Goal: Submit feedback/report problem: Submit feedback/report problem

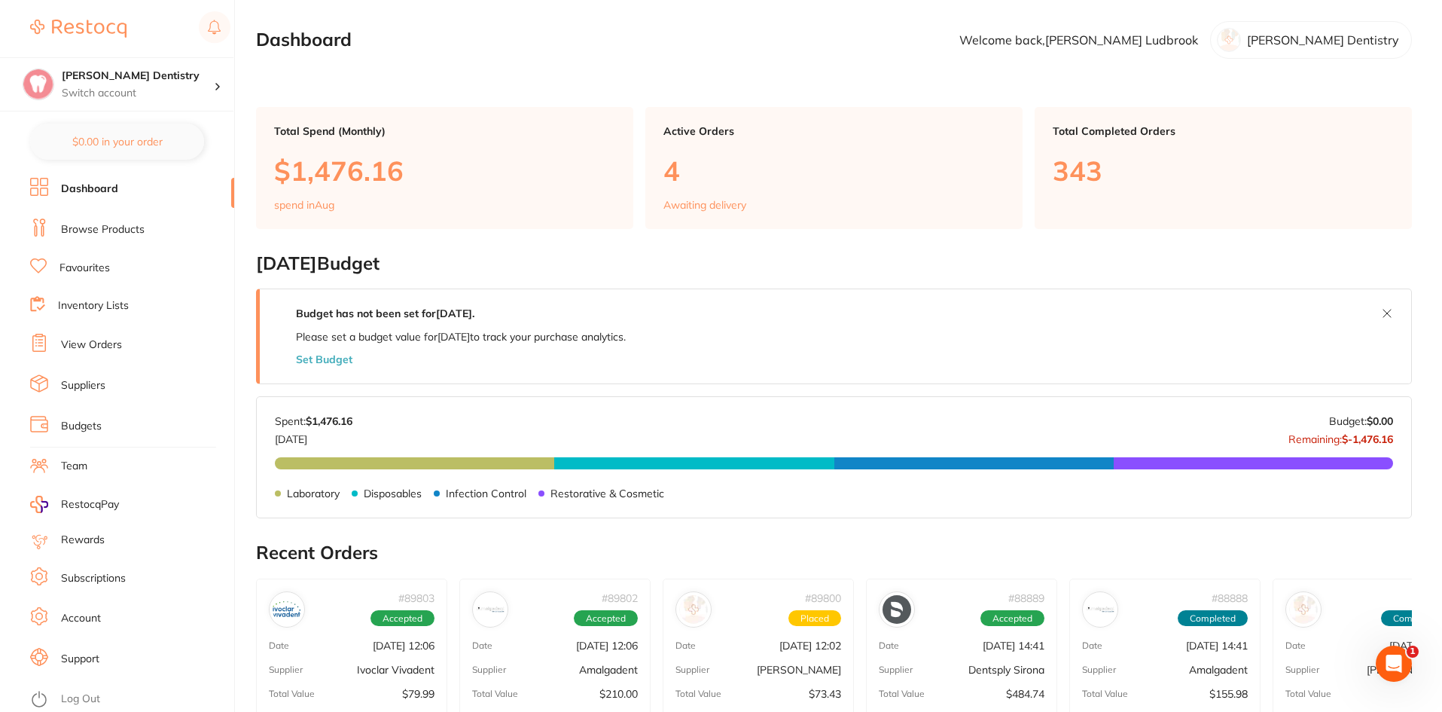
click at [104, 341] on link "View Orders" at bounding box center [91, 344] width 61 height 15
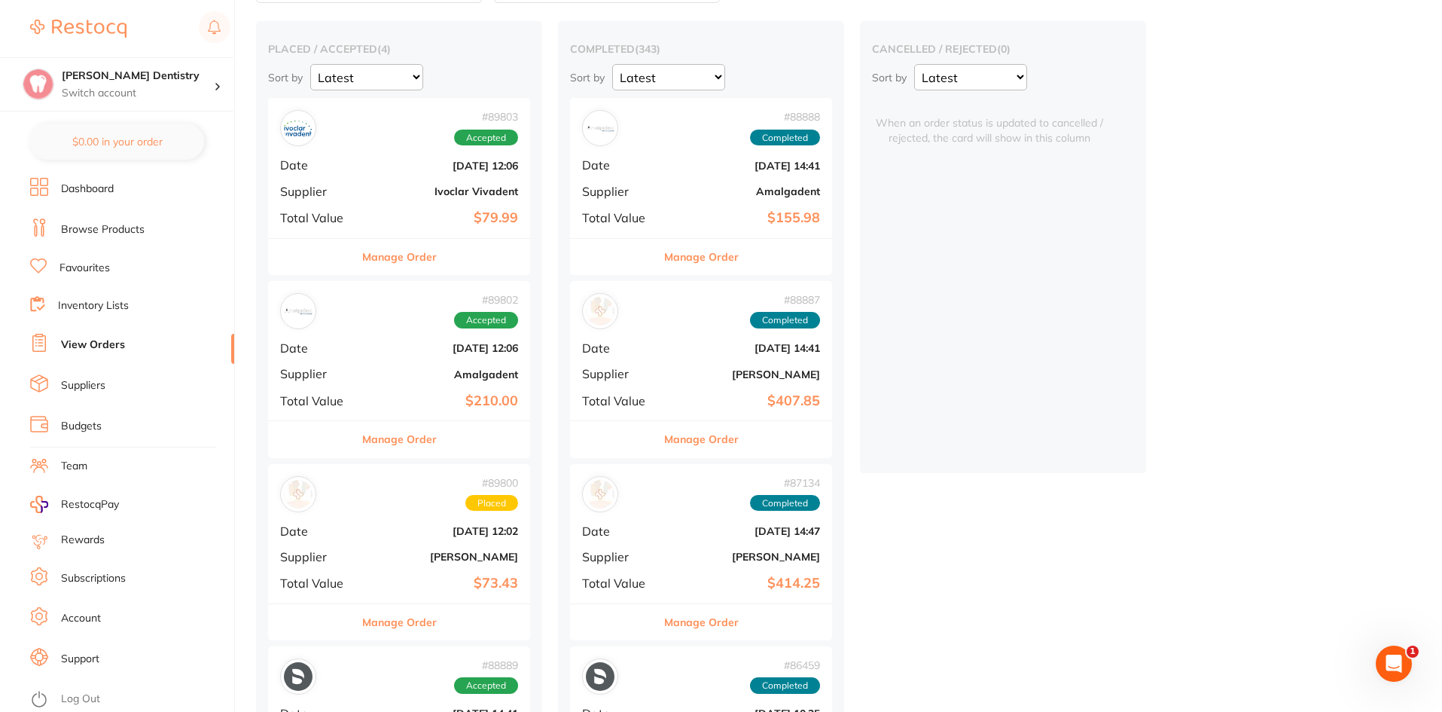
scroll to position [226, 0]
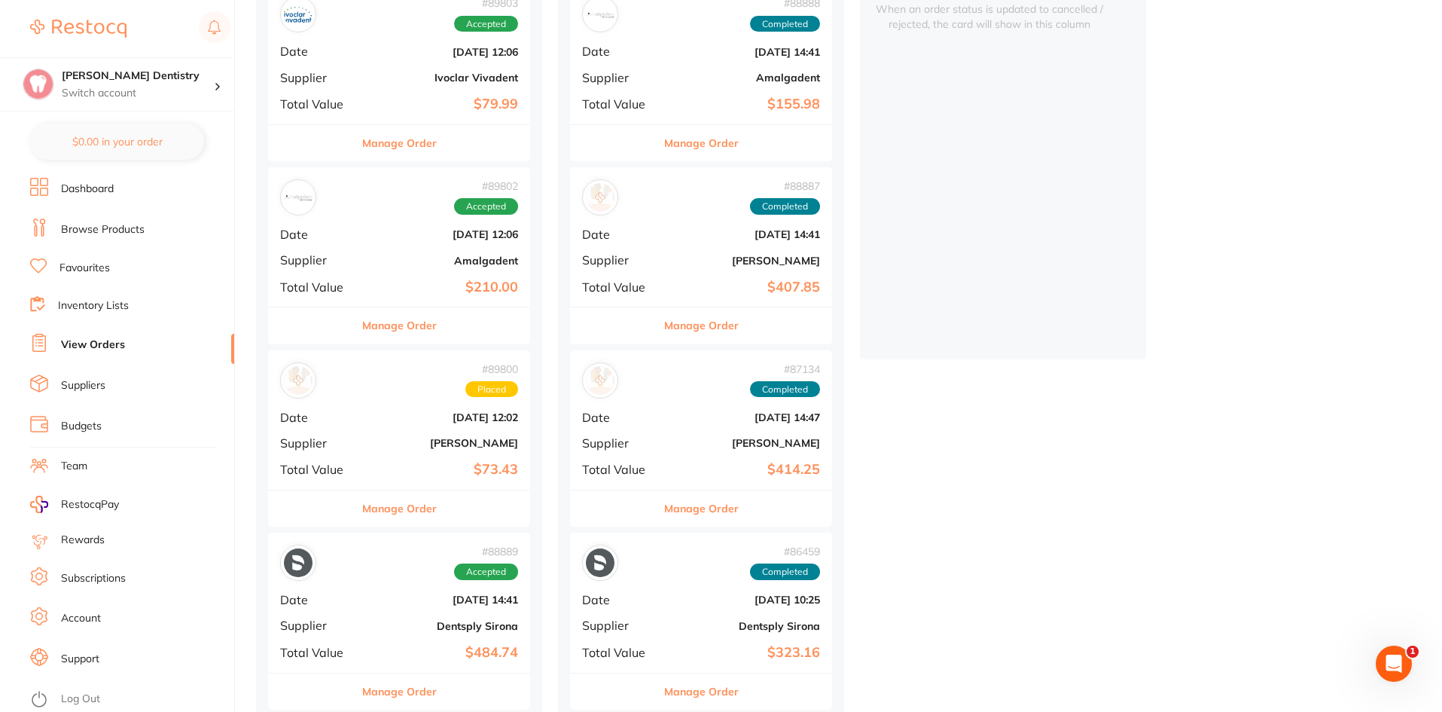
click at [405, 511] on button "Manage Order" at bounding box center [399, 508] width 75 height 36
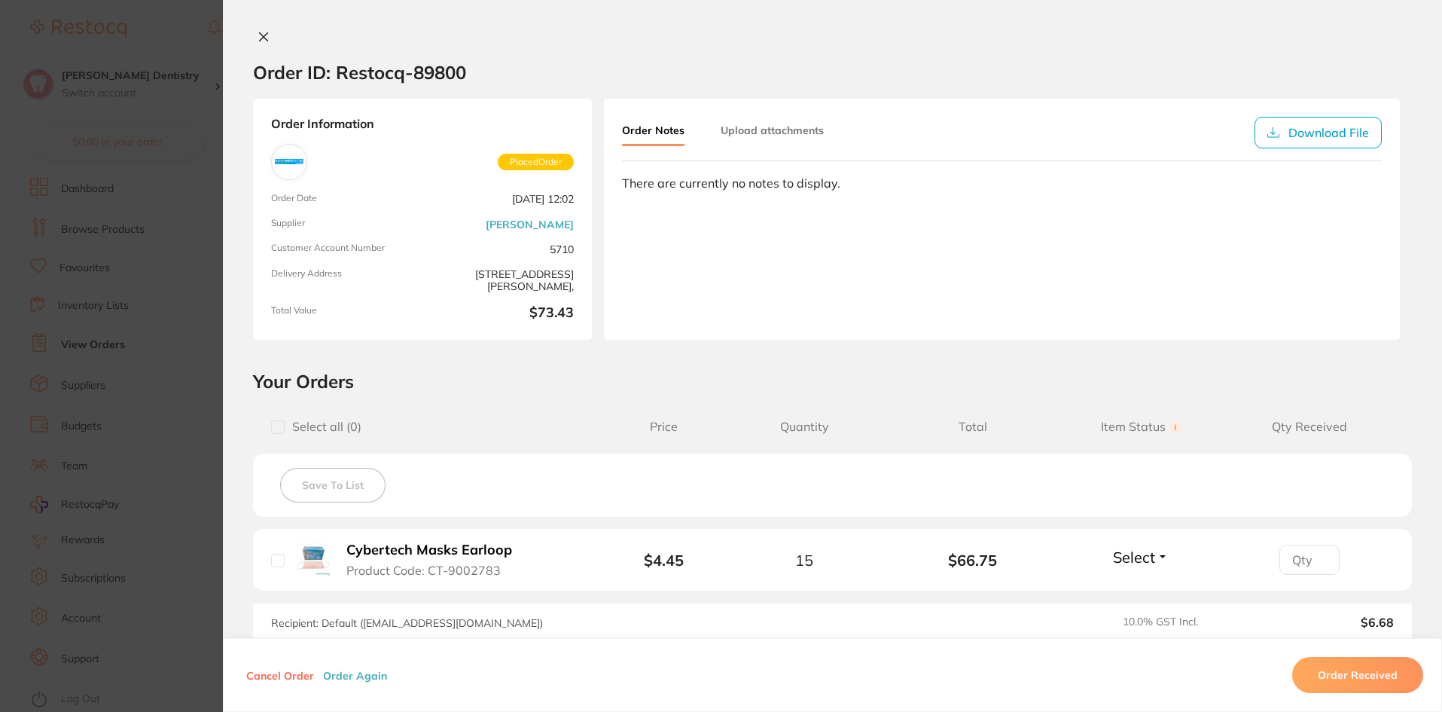
click at [266, 33] on button at bounding box center [263, 38] width 21 height 16
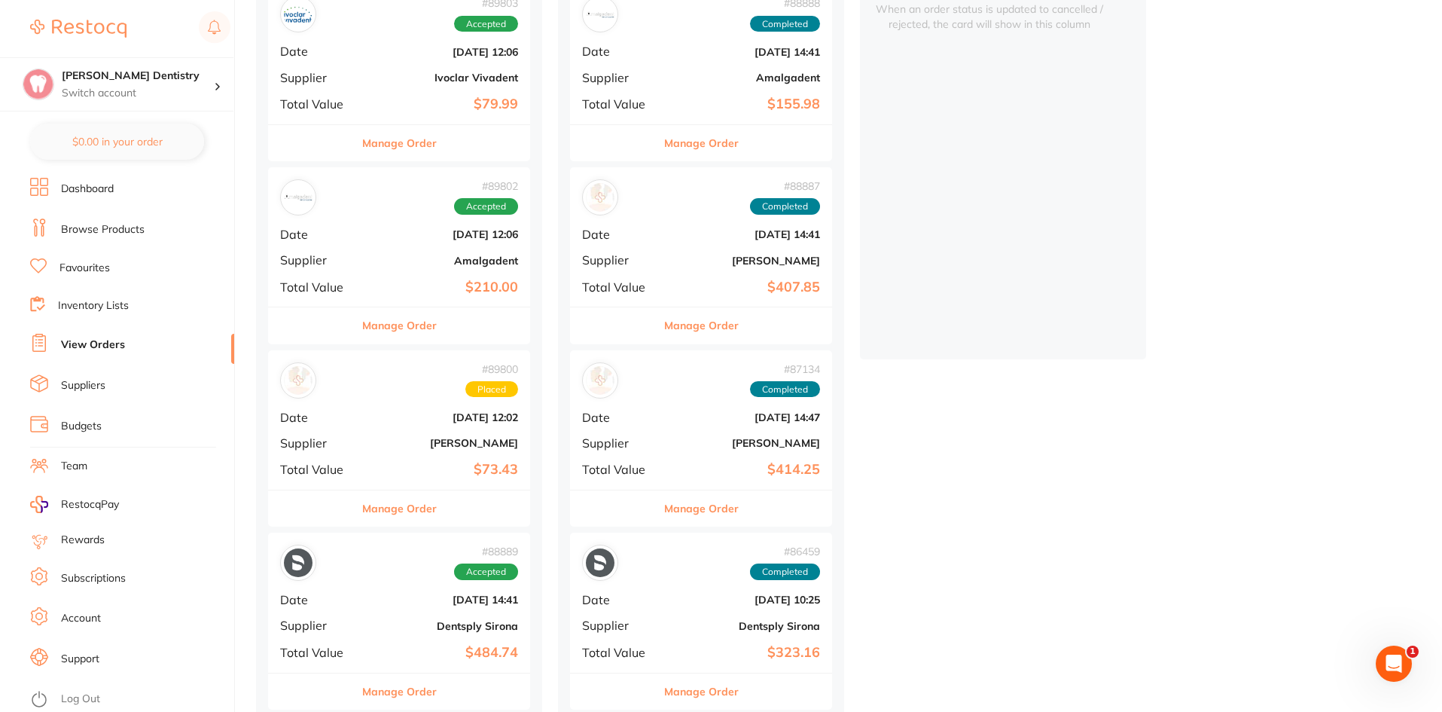
scroll to position [151, 0]
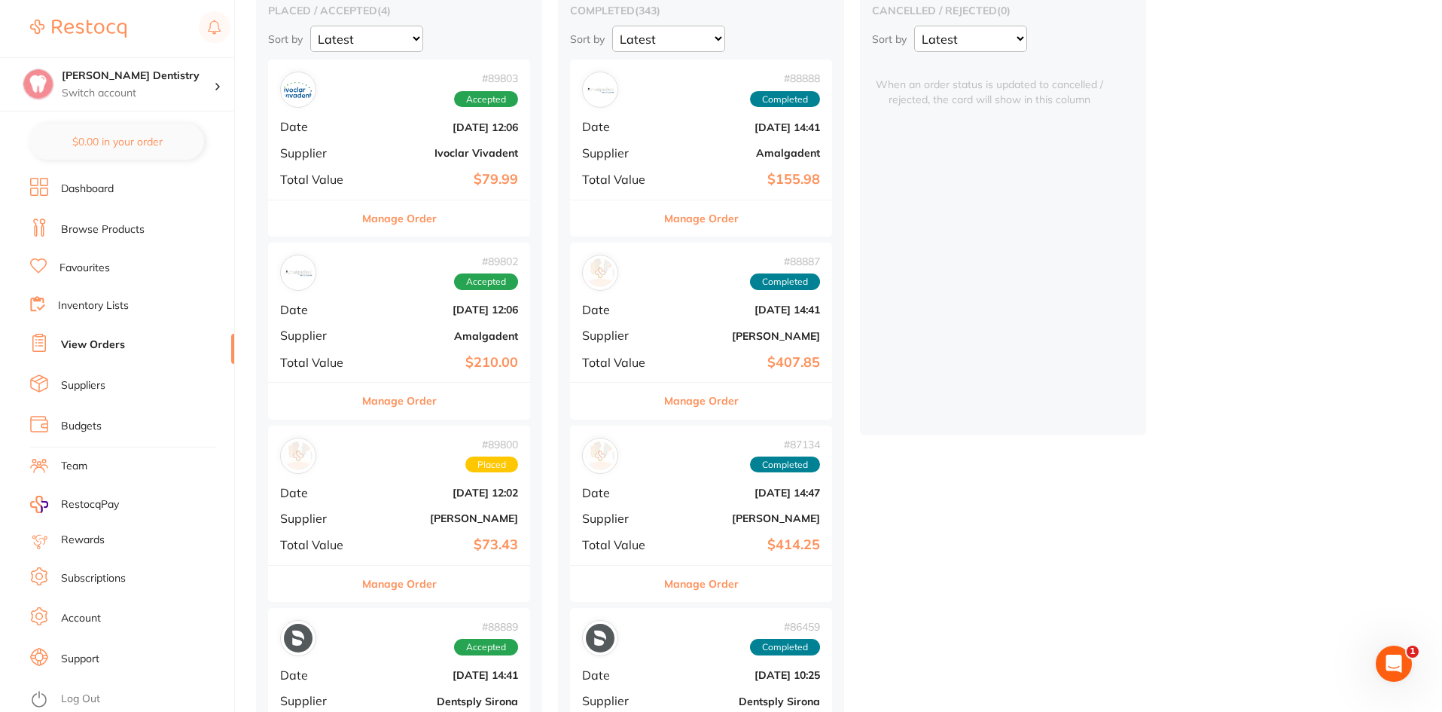
click at [423, 399] on button "Manage Order" at bounding box center [399, 401] width 75 height 36
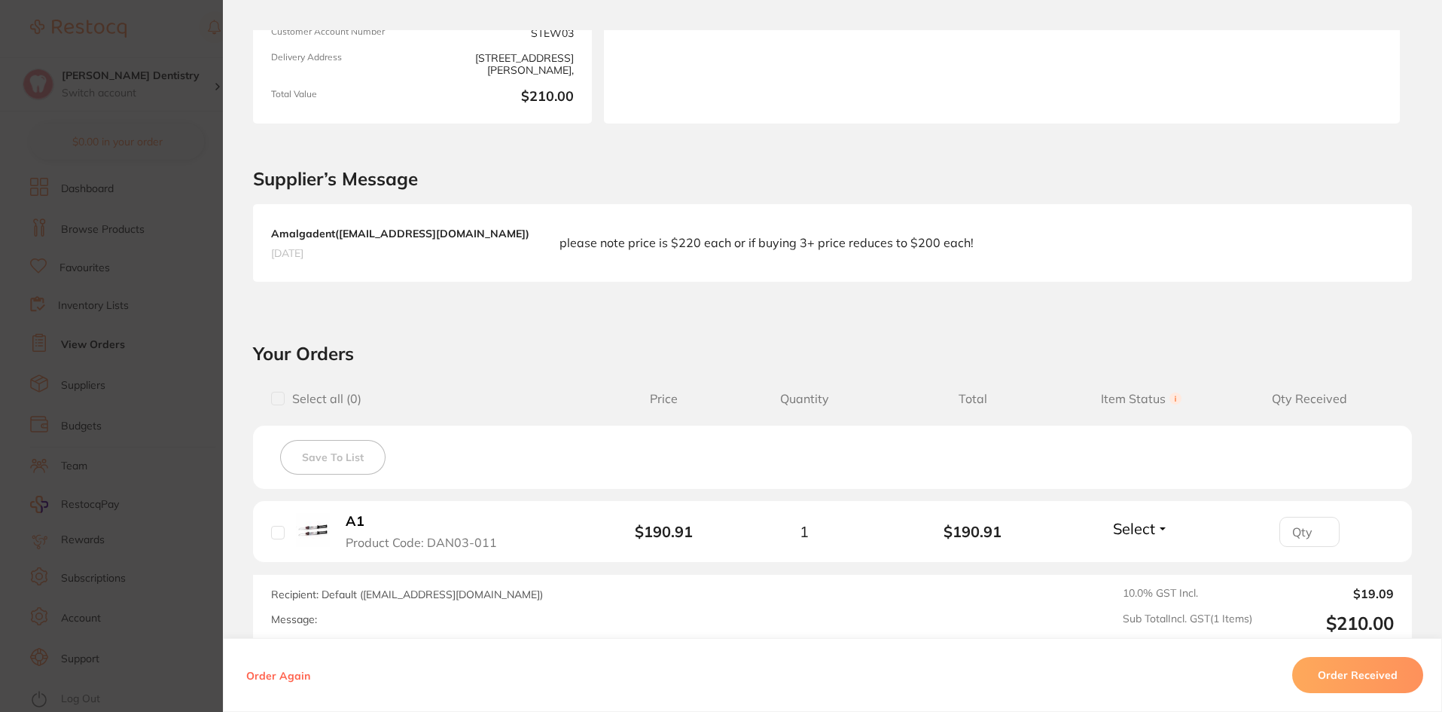
scroll to position [375, 0]
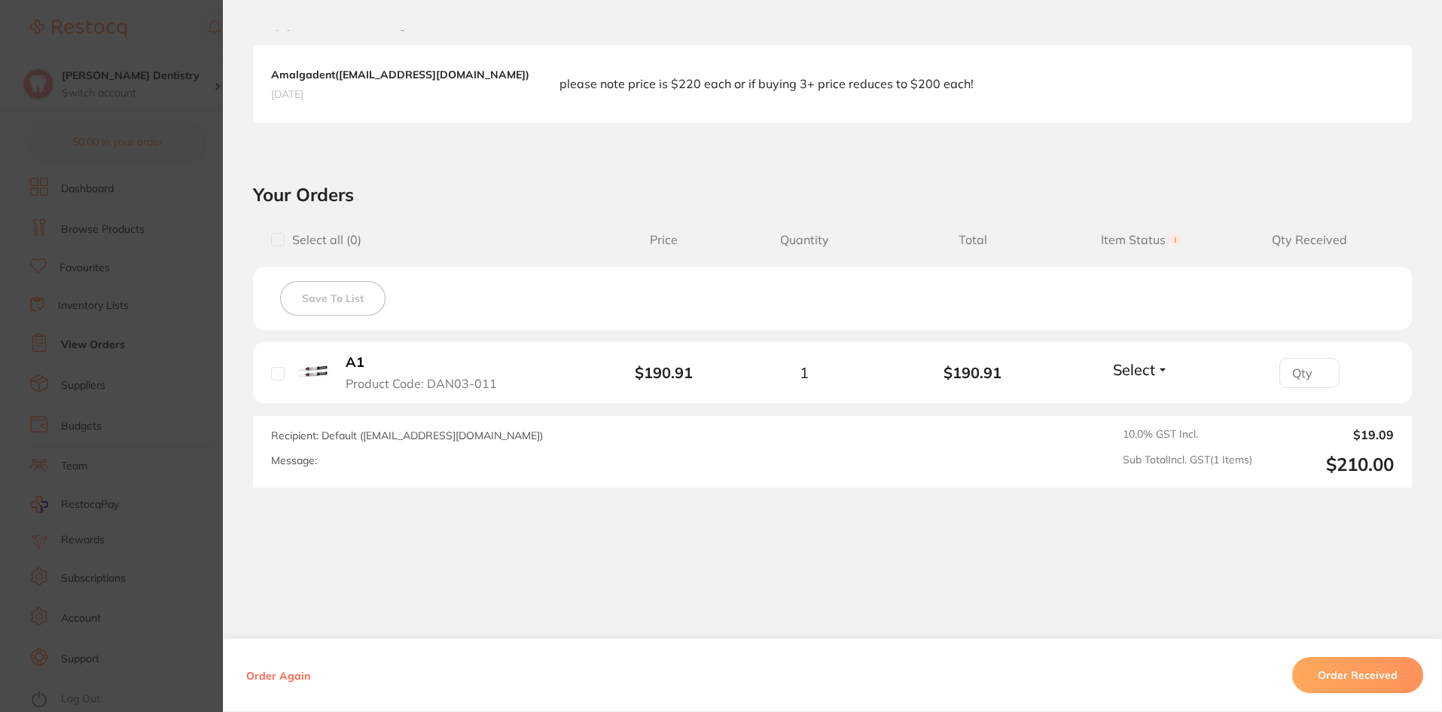
click at [1157, 372] on button "Select" at bounding box center [1140, 369] width 65 height 19
click at [1141, 396] on span "Received" at bounding box center [1141, 401] width 38 height 11
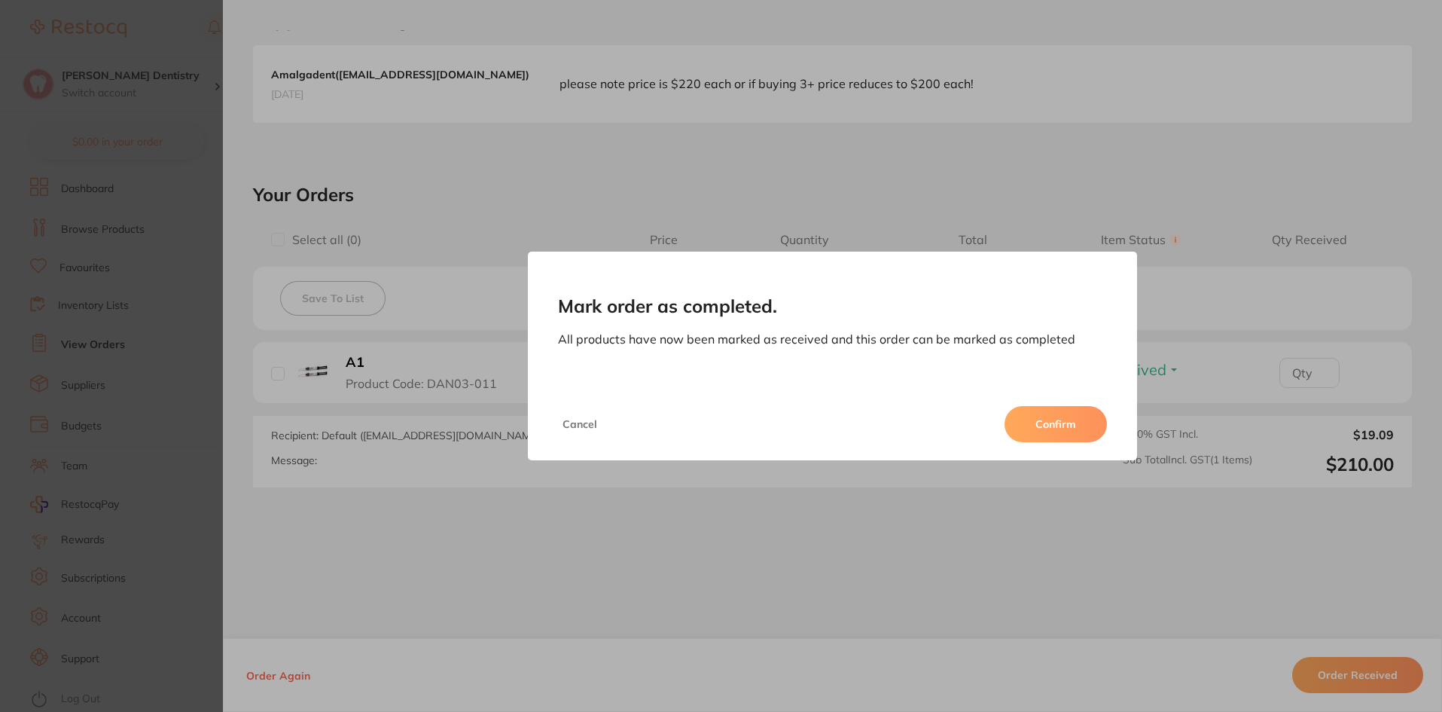
click at [1044, 417] on button "Confirm" at bounding box center [1056, 424] width 102 height 36
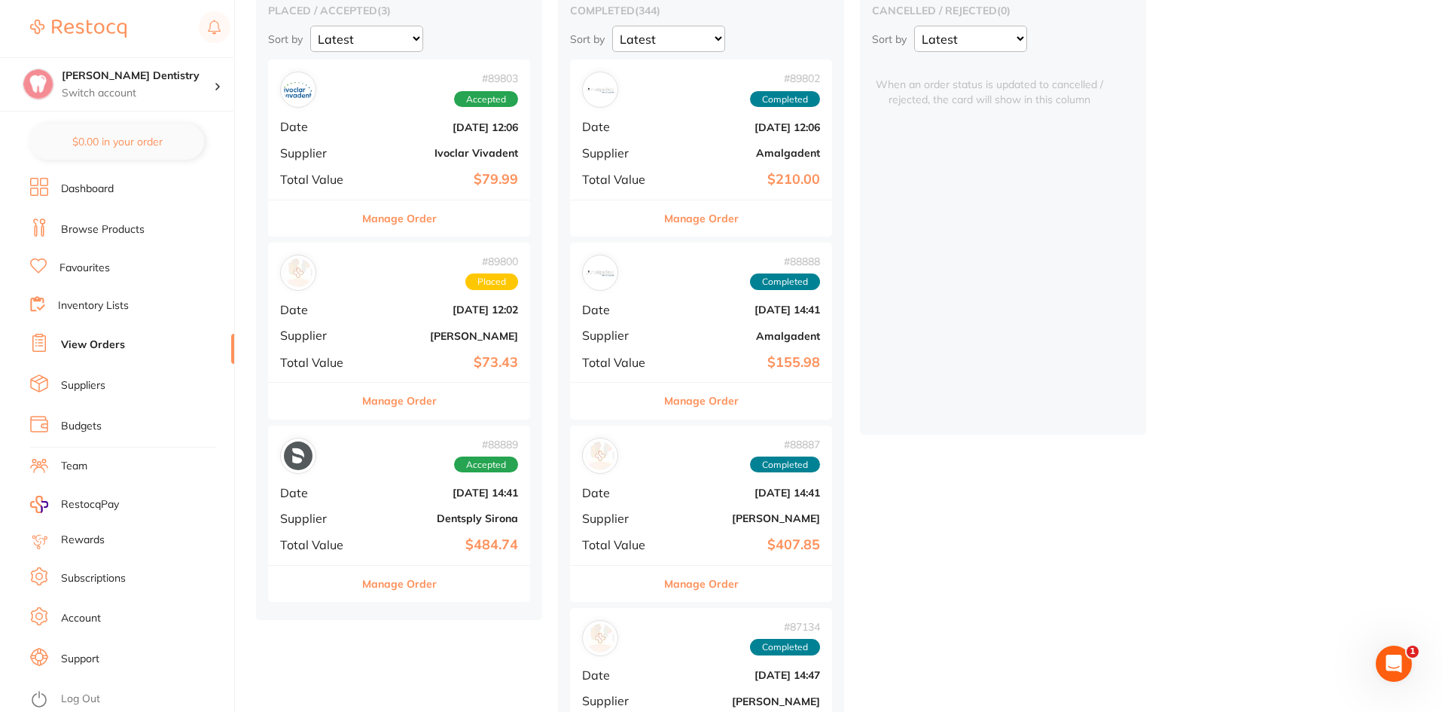
click at [422, 219] on button "Manage Order" at bounding box center [399, 218] width 75 height 36
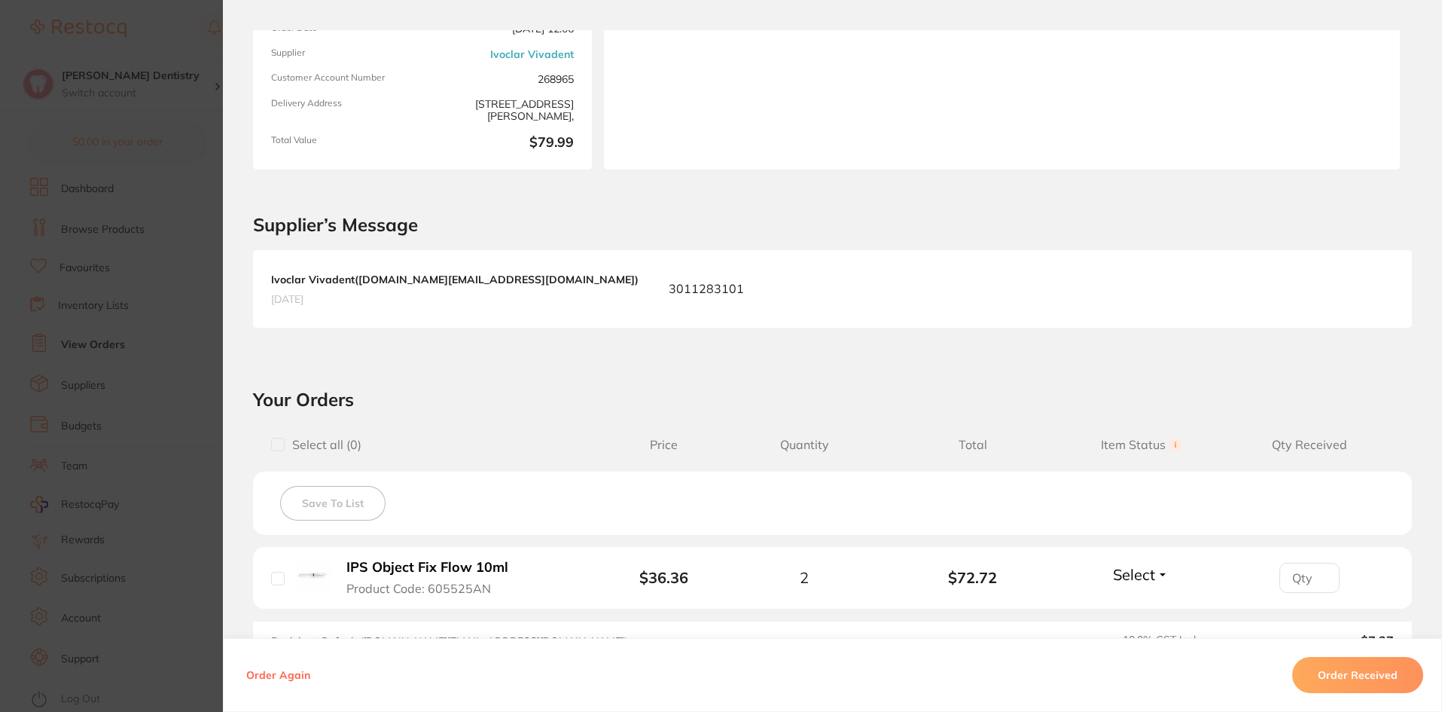
scroll to position [301, 0]
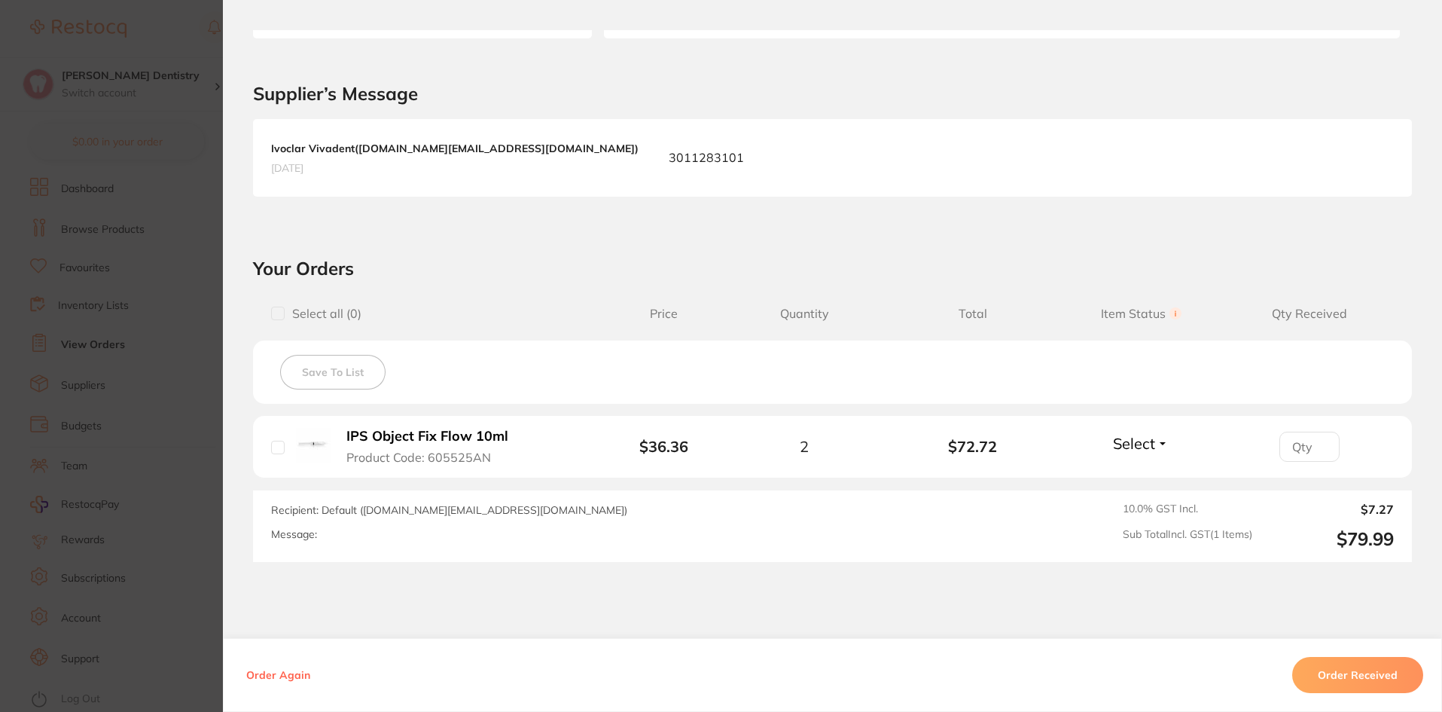
click at [1161, 447] on button "Select" at bounding box center [1140, 443] width 65 height 19
drag, startPoint x: 1130, startPoint y: 470, endPoint x: 1169, endPoint y: 494, distance: 46.0
click at [1130, 430] on span "Received" at bounding box center [1141, 430] width 38 height 0
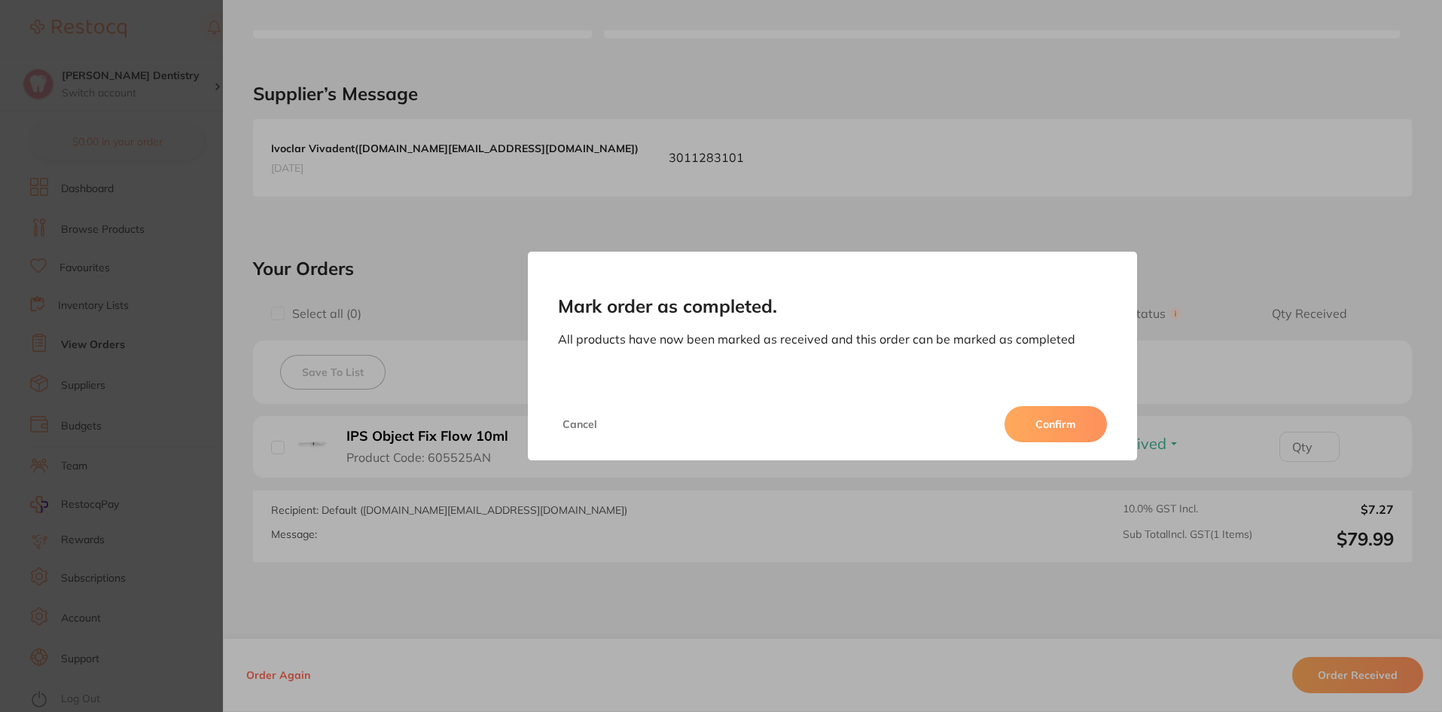
click at [1045, 422] on button "Confirm" at bounding box center [1056, 424] width 102 height 36
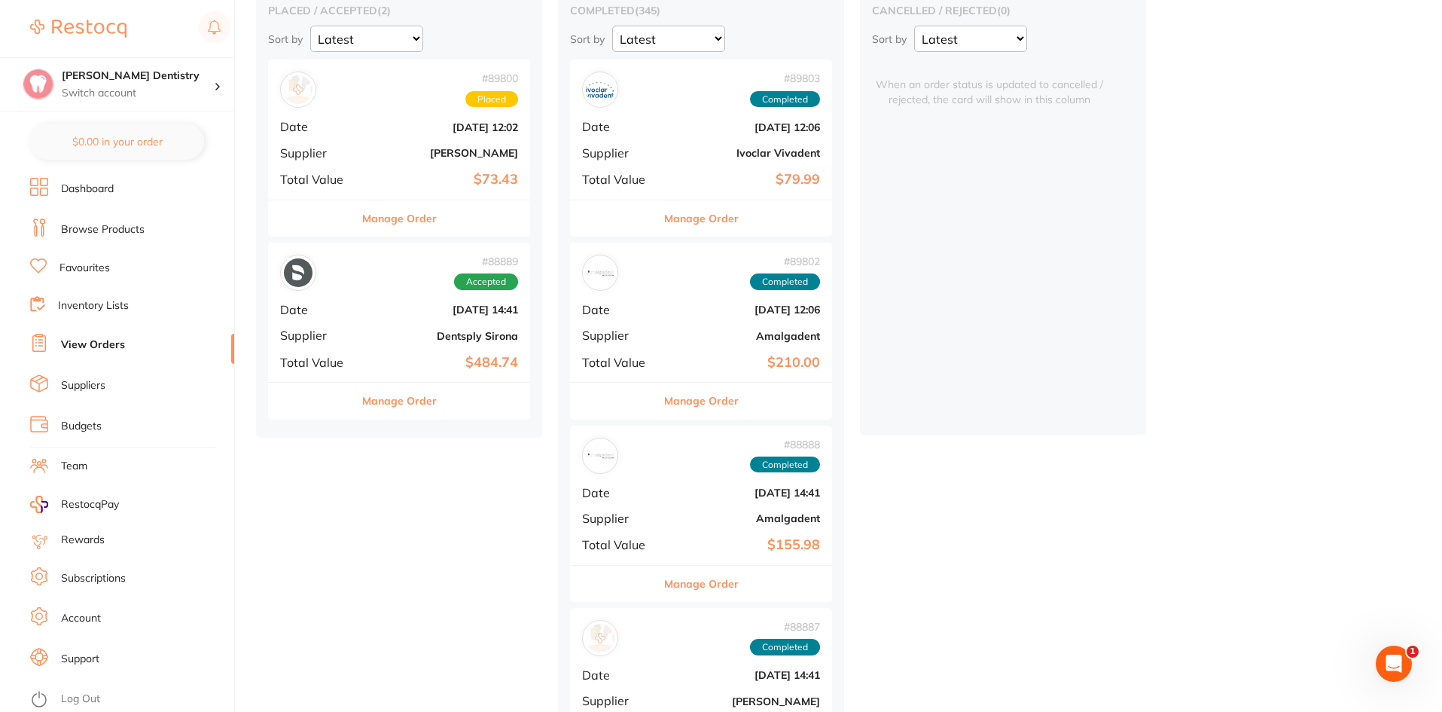
click at [411, 401] on button "Manage Order" at bounding box center [399, 401] width 75 height 36
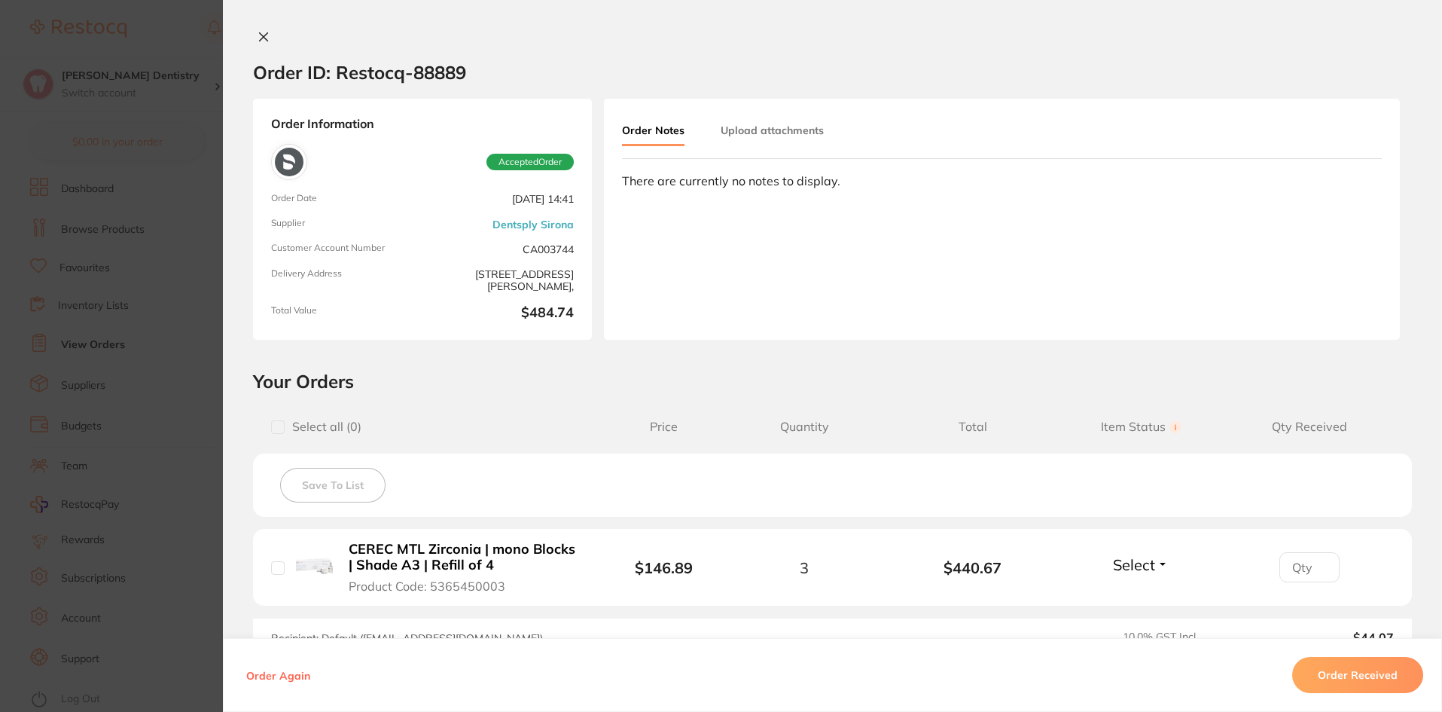
click at [261, 36] on icon at bounding box center [264, 37] width 8 height 8
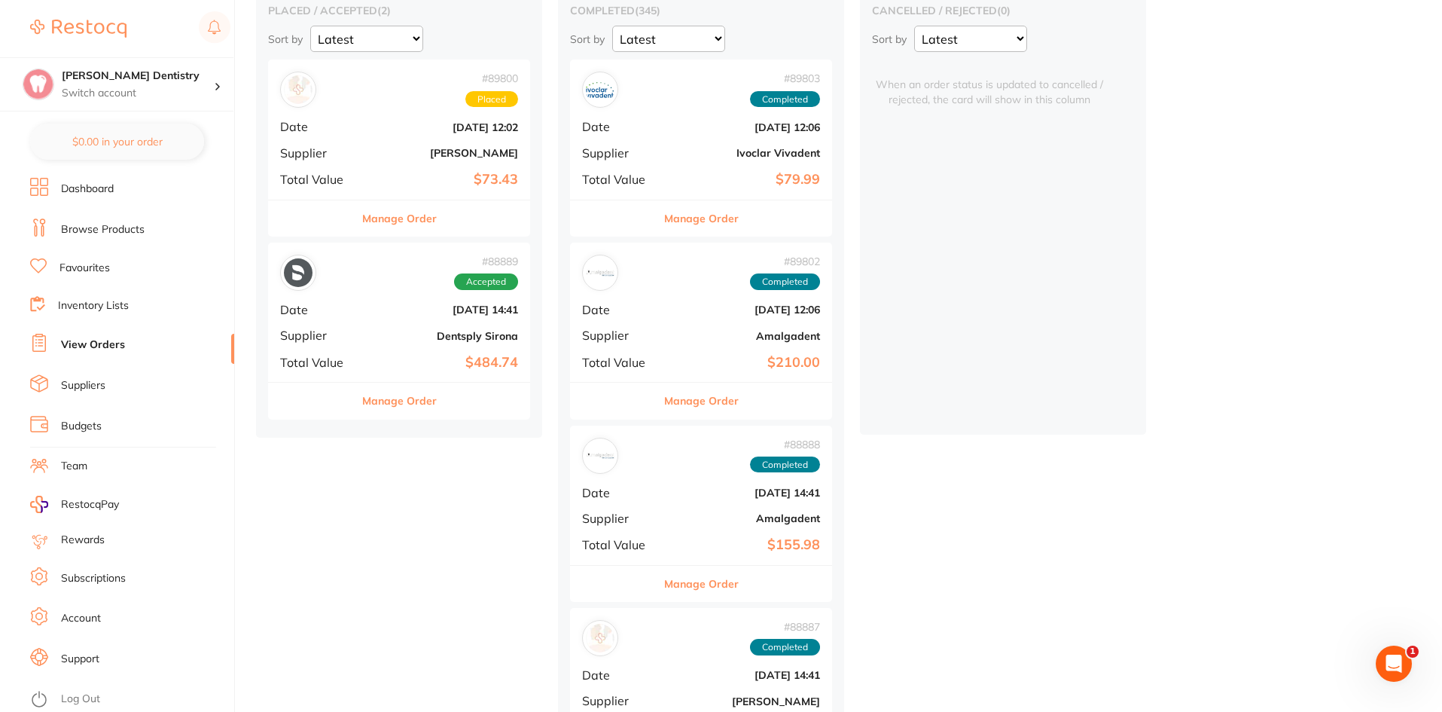
click at [422, 406] on button "Manage Order" at bounding box center [399, 401] width 75 height 36
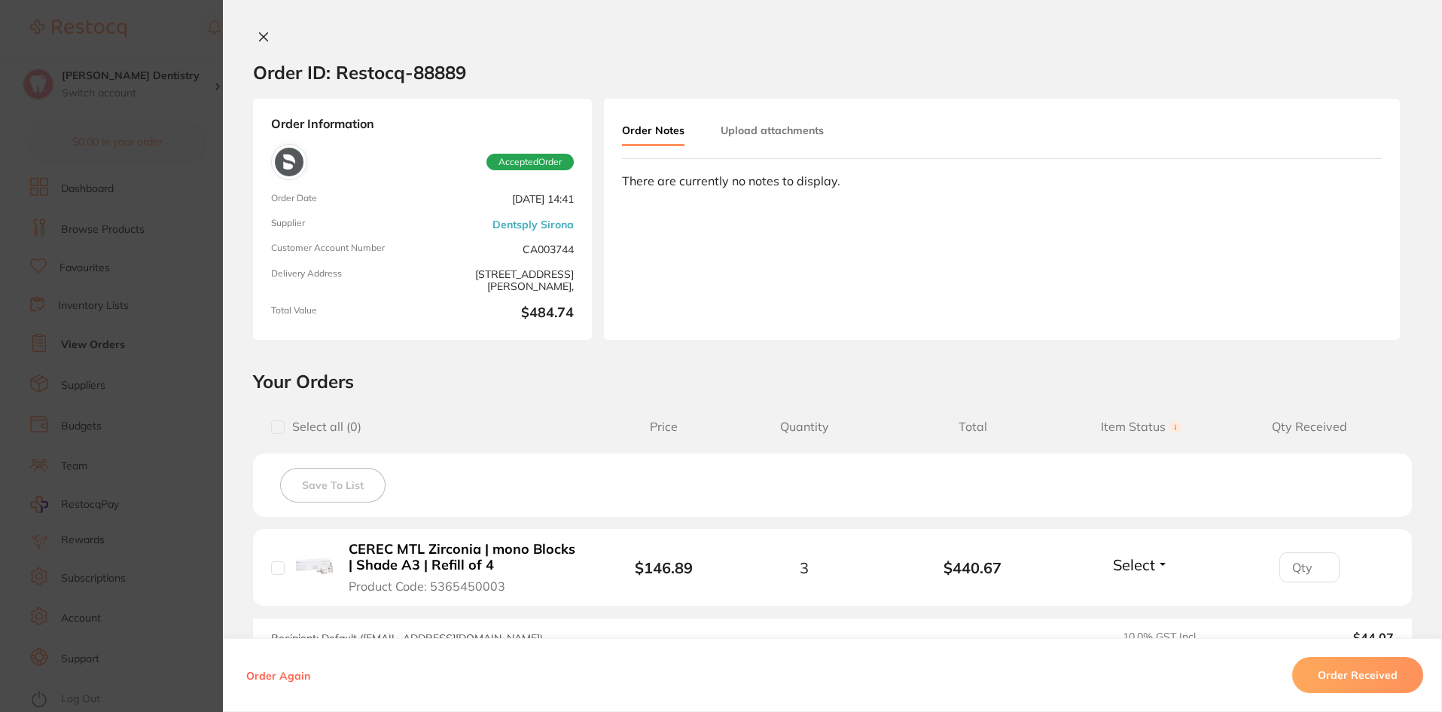
click at [258, 26] on div "Order ID: Restocq- 88889 Order Information Accepted Order Order Date Aug 4 2025…" at bounding box center [832, 356] width 1219 height 712
click at [260, 34] on icon at bounding box center [264, 37] width 12 height 12
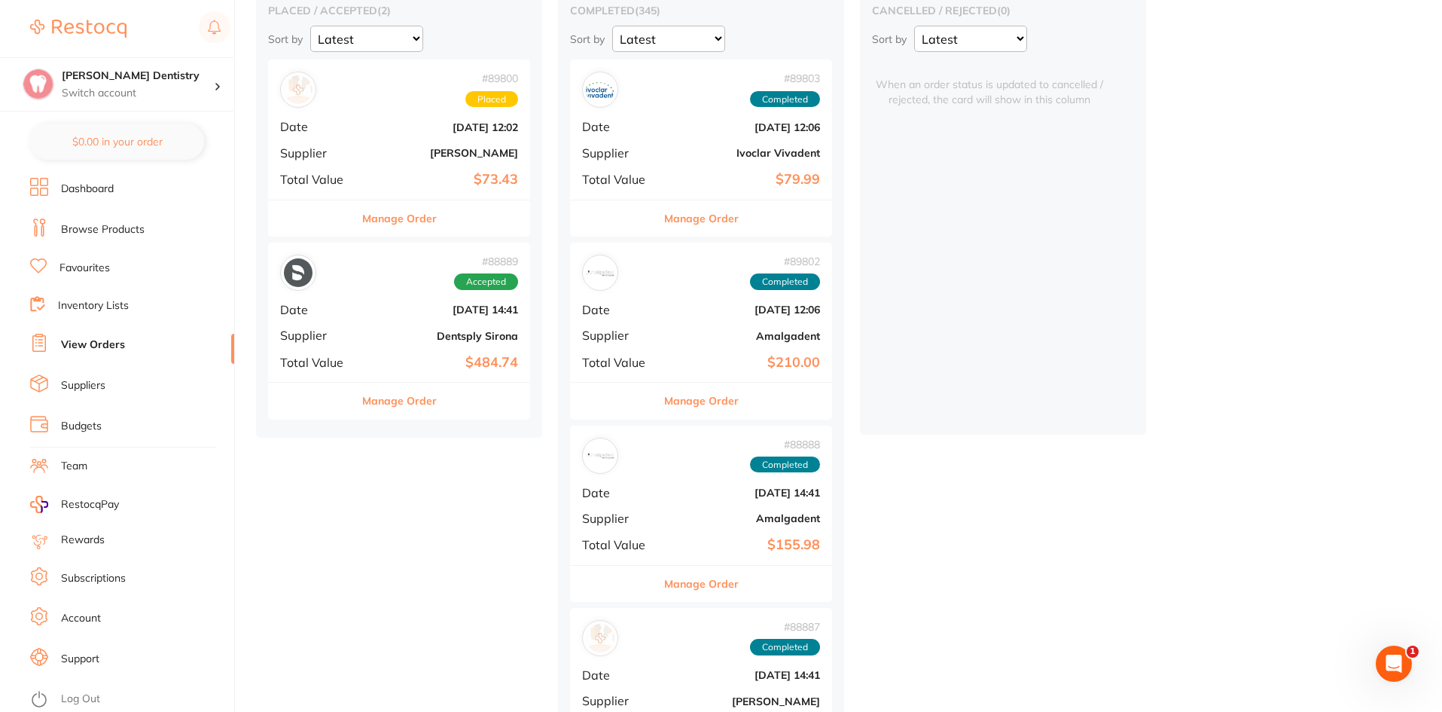
click at [410, 222] on button "Manage Order" at bounding box center [399, 218] width 75 height 36
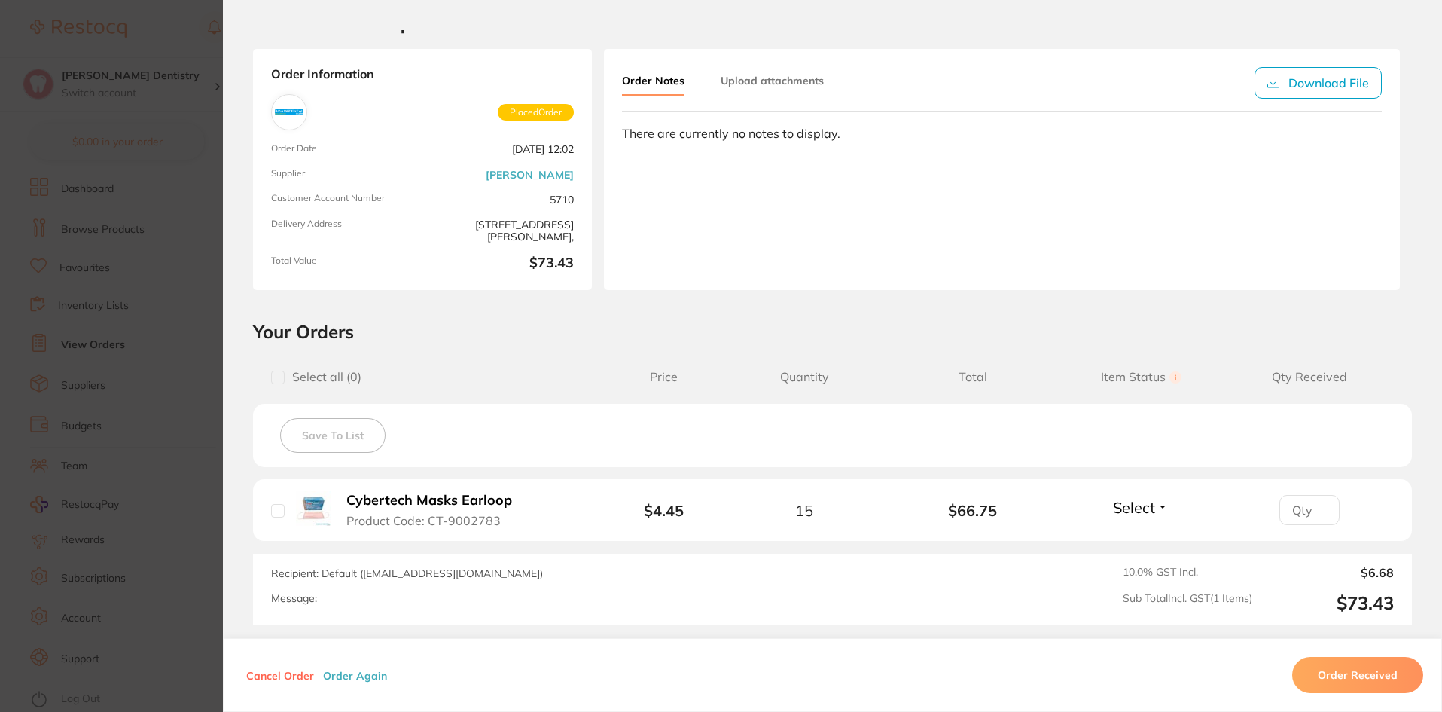
scroll to position [75, 0]
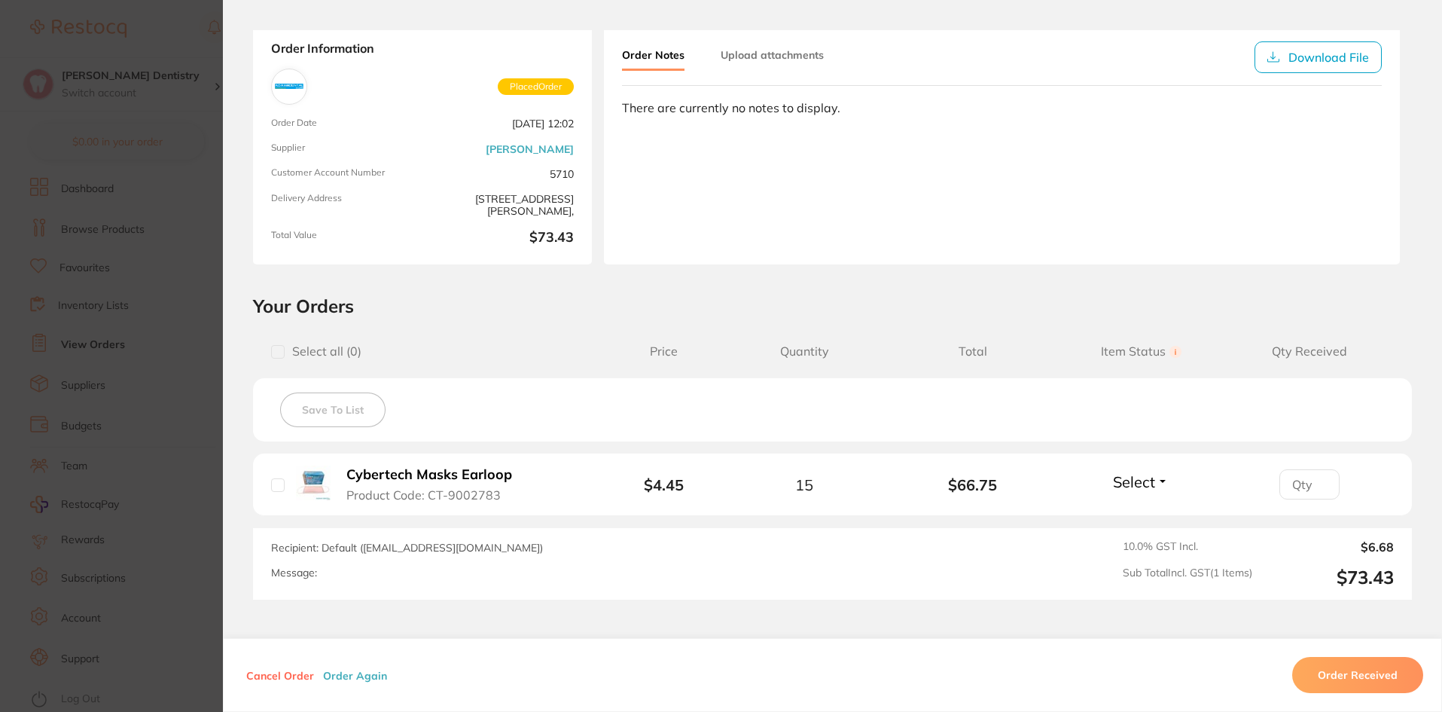
click at [203, 55] on section "Order ID: Restocq- 89800 Order Information Placed Order Order Date Aug 11 2025,…" at bounding box center [721, 356] width 1442 height 712
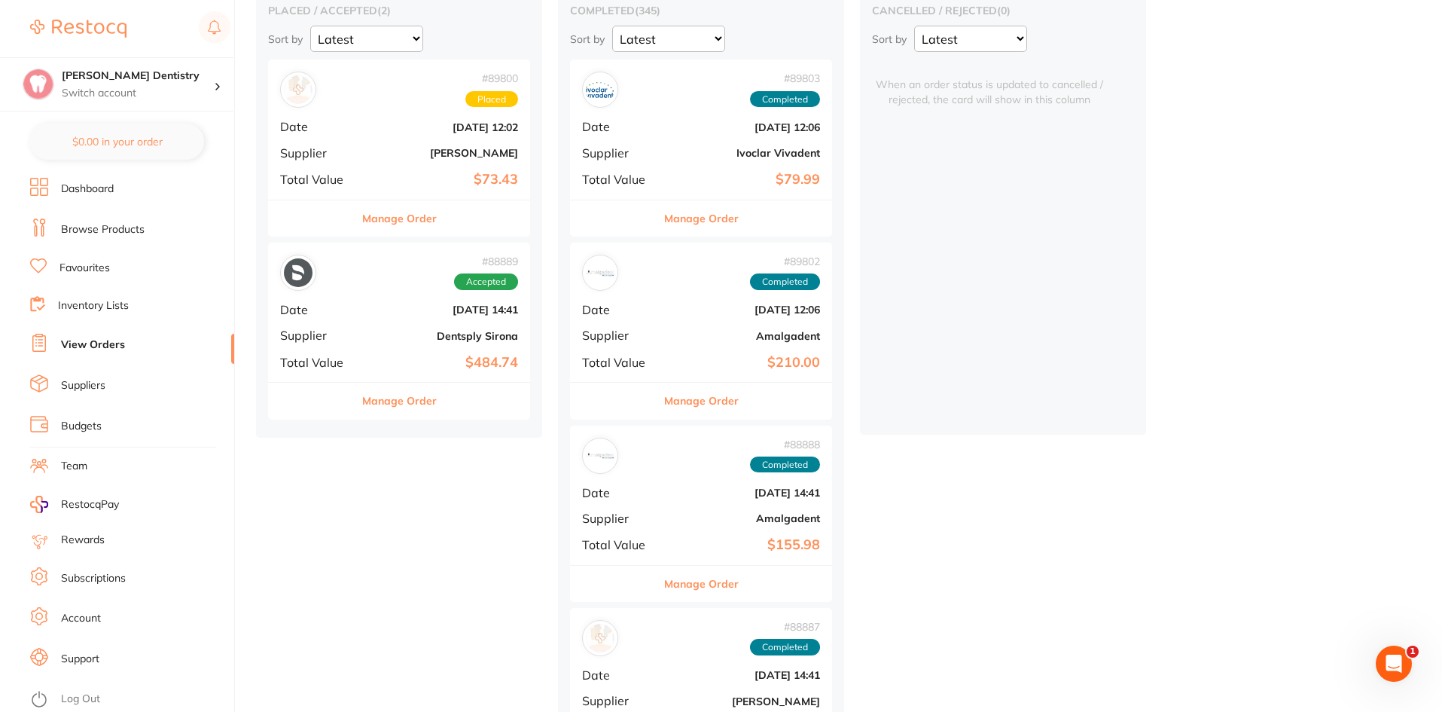
drag, startPoint x: 1400, startPoint y: 660, endPoint x: 2777, endPoint y: 1290, distance: 1514.6
click at [1400, 660] on icon "Open Intercom Messenger" at bounding box center [1394, 663] width 25 height 25
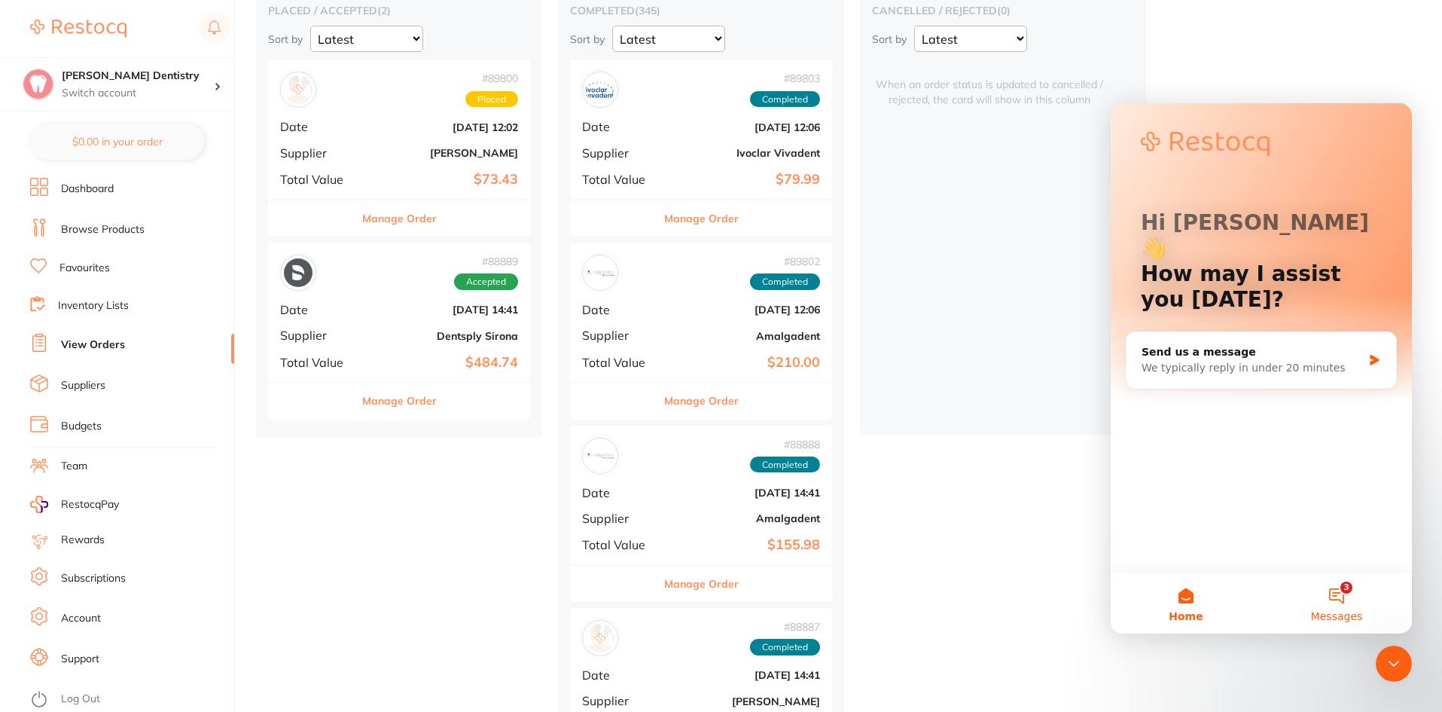
click at [1337, 598] on button "3 Messages" at bounding box center [1336, 603] width 151 height 60
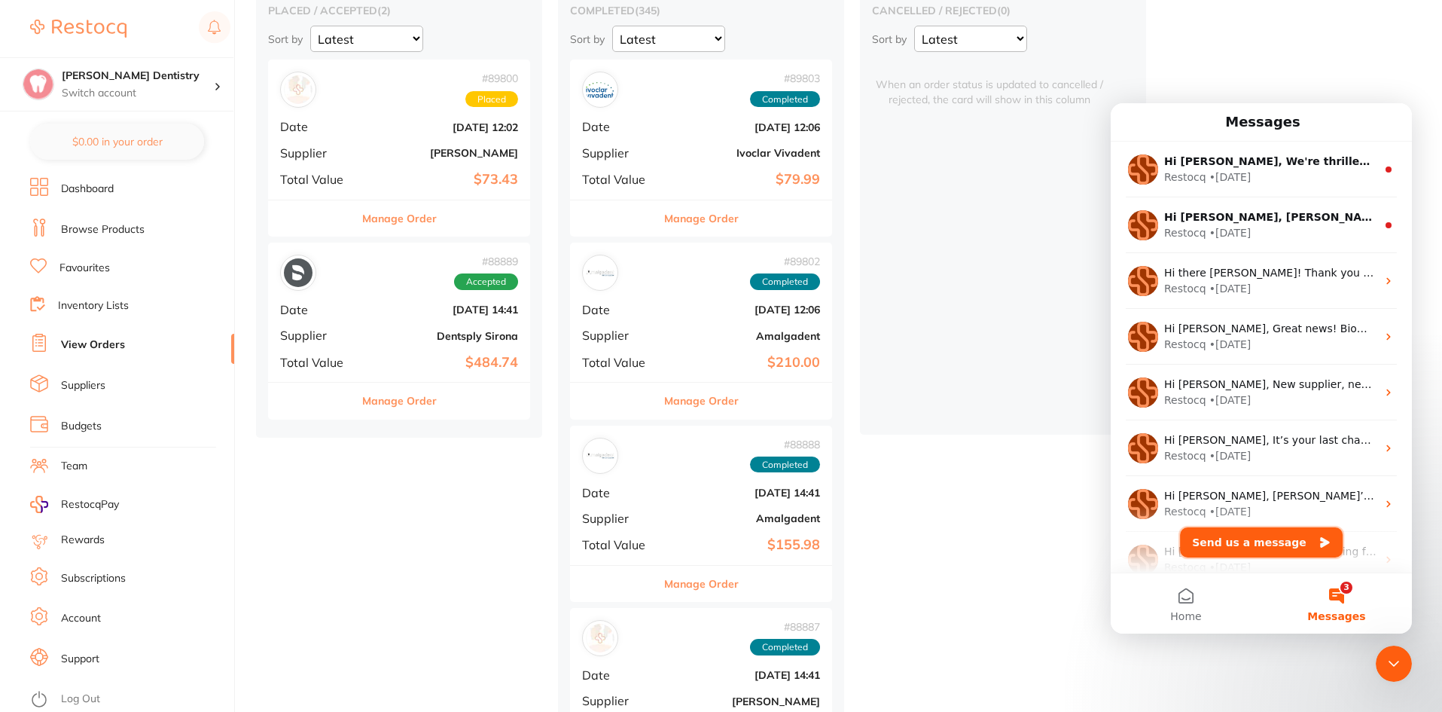
click at [1248, 542] on button "Send us a message" at bounding box center [1261, 542] width 163 height 30
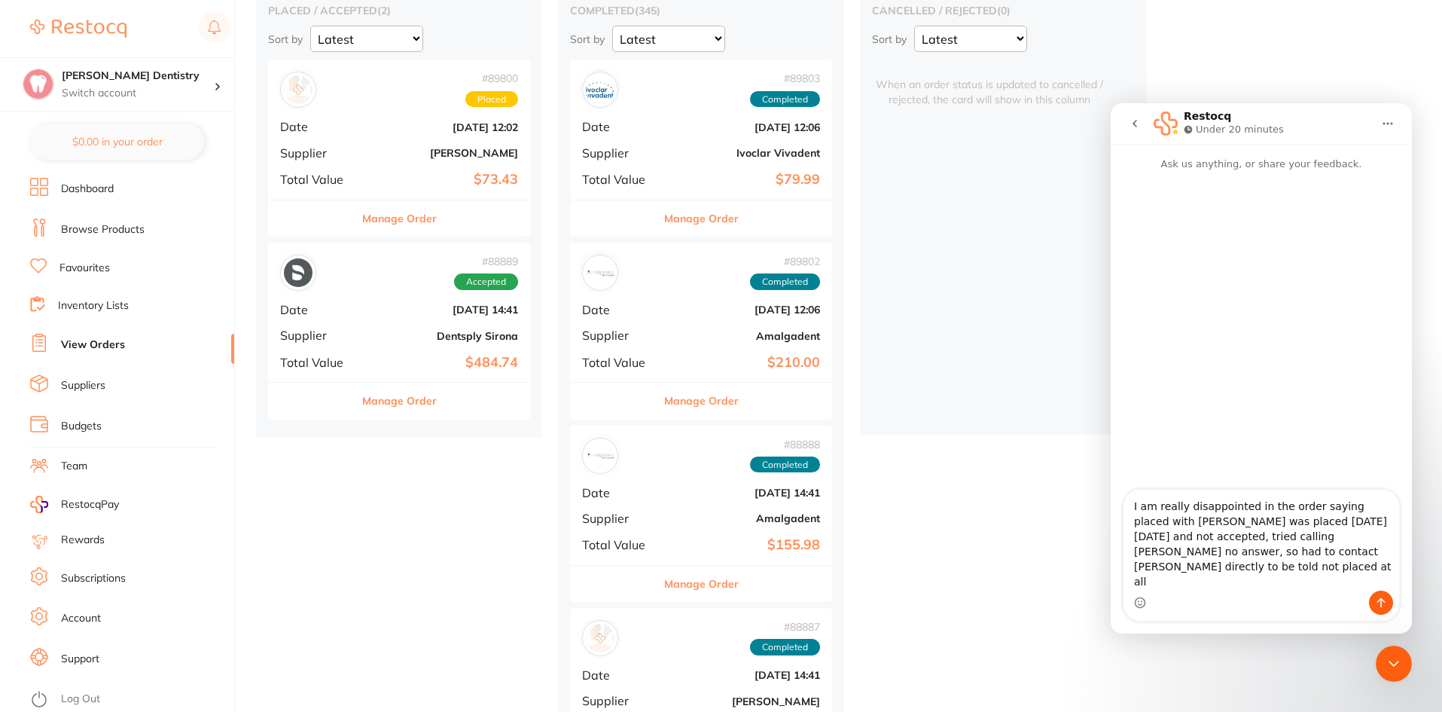
type textarea "I am really disappointed in the order saying placed with [PERSON_NAME] was plac…"
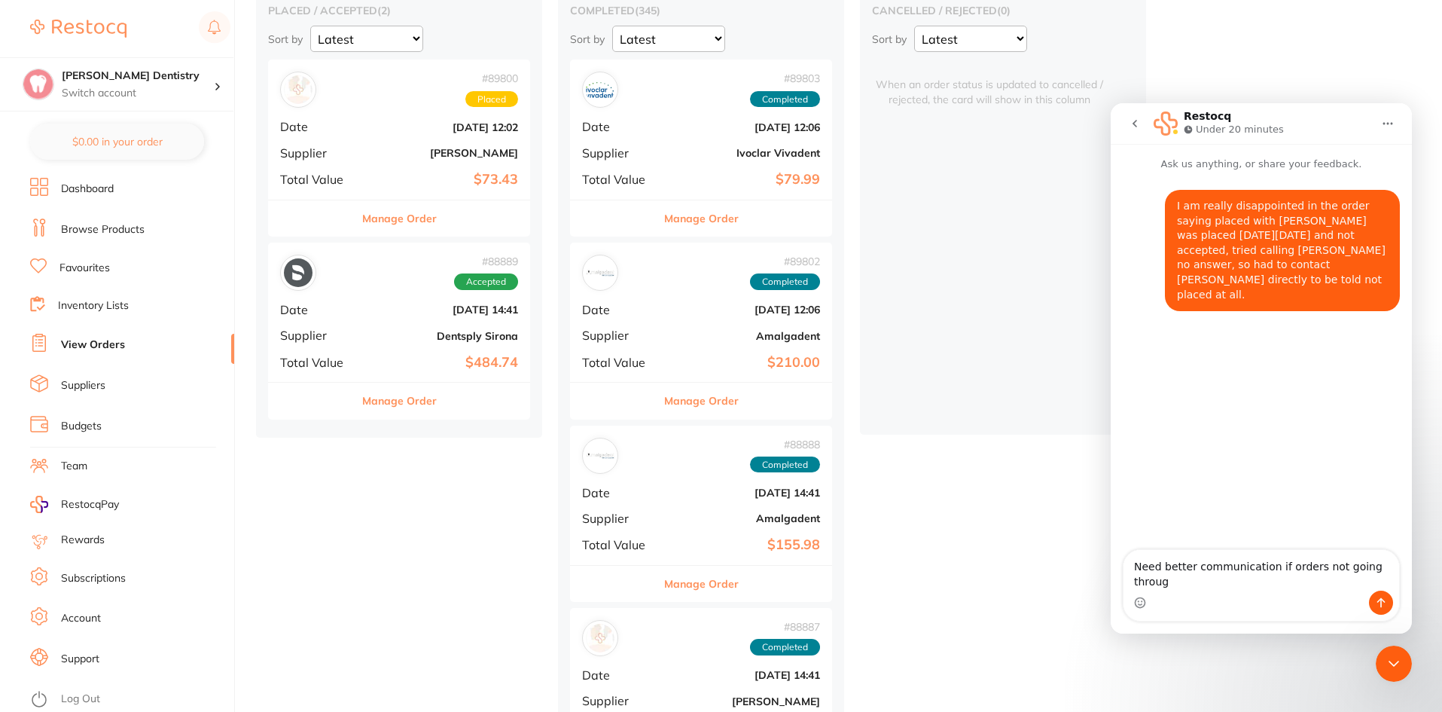
type textarea "Need better communication if orders not going through"
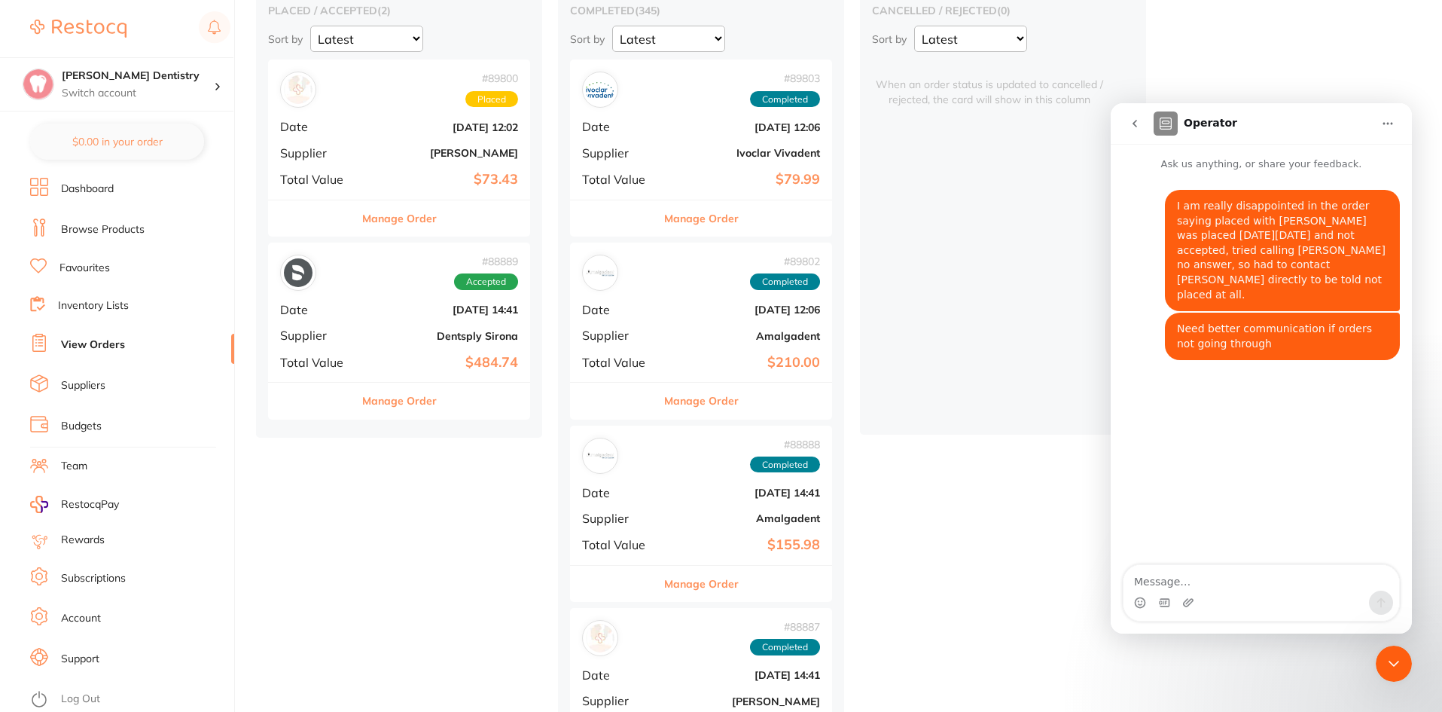
click at [406, 221] on button "Manage Order" at bounding box center [399, 218] width 75 height 36
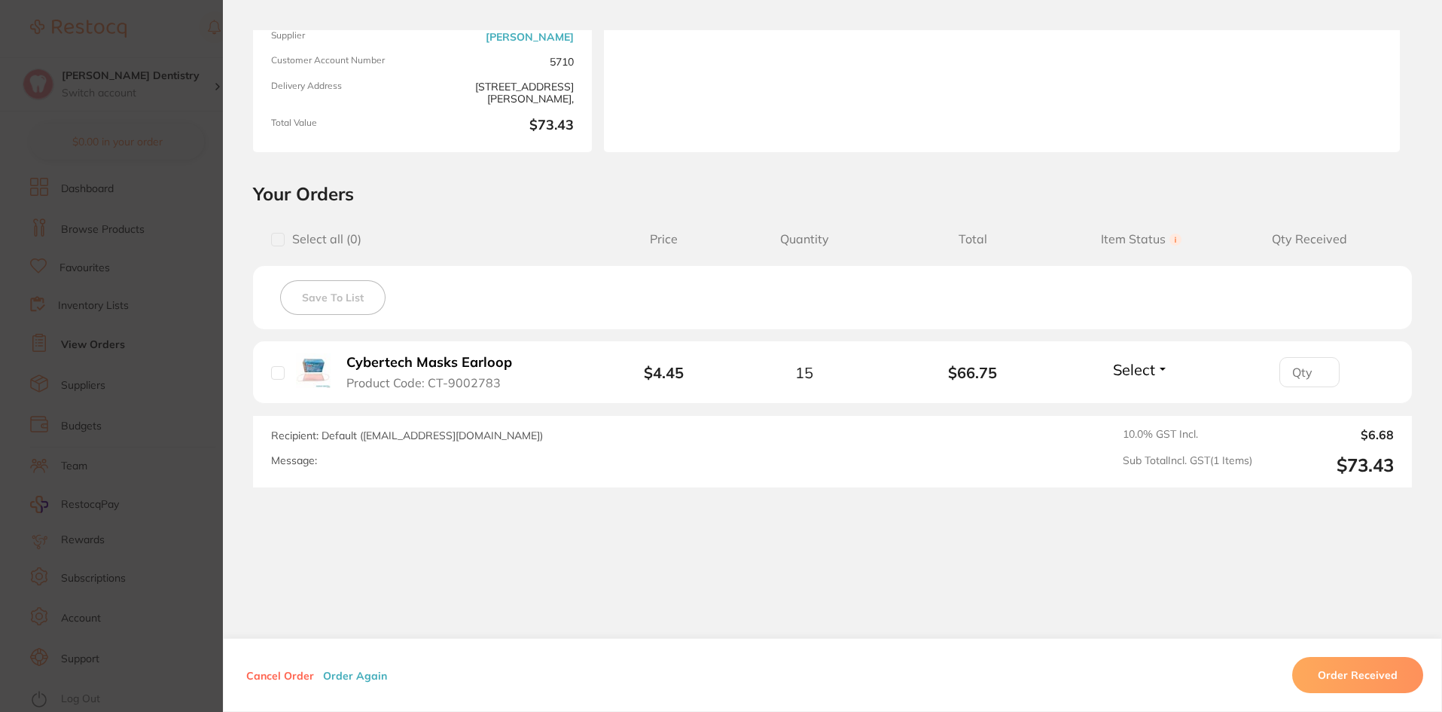
scroll to position [151, 0]
click at [273, 371] on input "checkbox" at bounding box center [278, 373] width 14 height 14
click at [275, 370] on input "checkbox" at bounding box center [278, 373] width 14 height 14
checkbox input "false"
click at [1315, 373] on input "0" at bounding box center [1309, 372] width 60 height 30
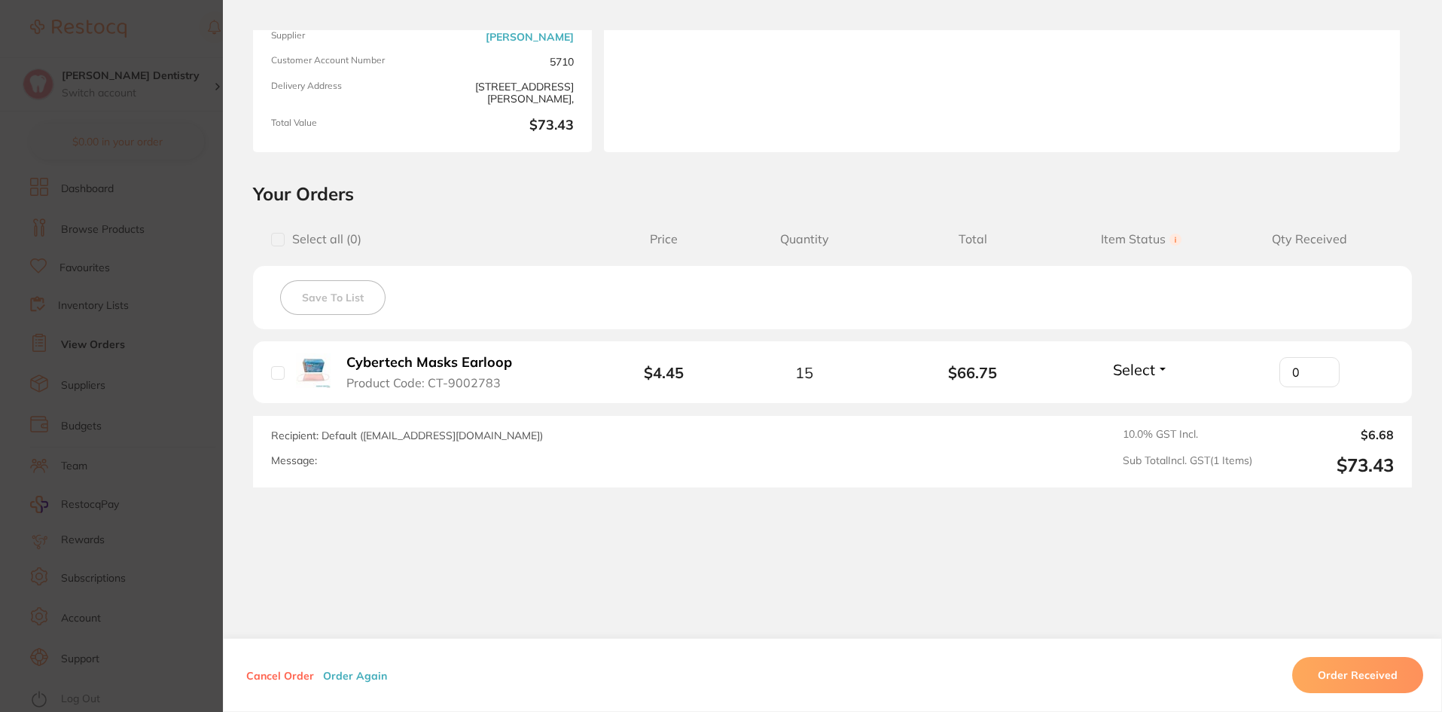
click at [1315, 373] on input "0" at bounding box center [1309, 372] width 60 height 30
click at [1315, 370] on input "1" at bounding box center [1309, 372] width 60 height 30
click at [1315, 370] on input "2" at bounding box center [1309, 372] width 60 height 30
click at [1315, 370] on input "3" at bounding box center [1309, 372] width 60 height 30
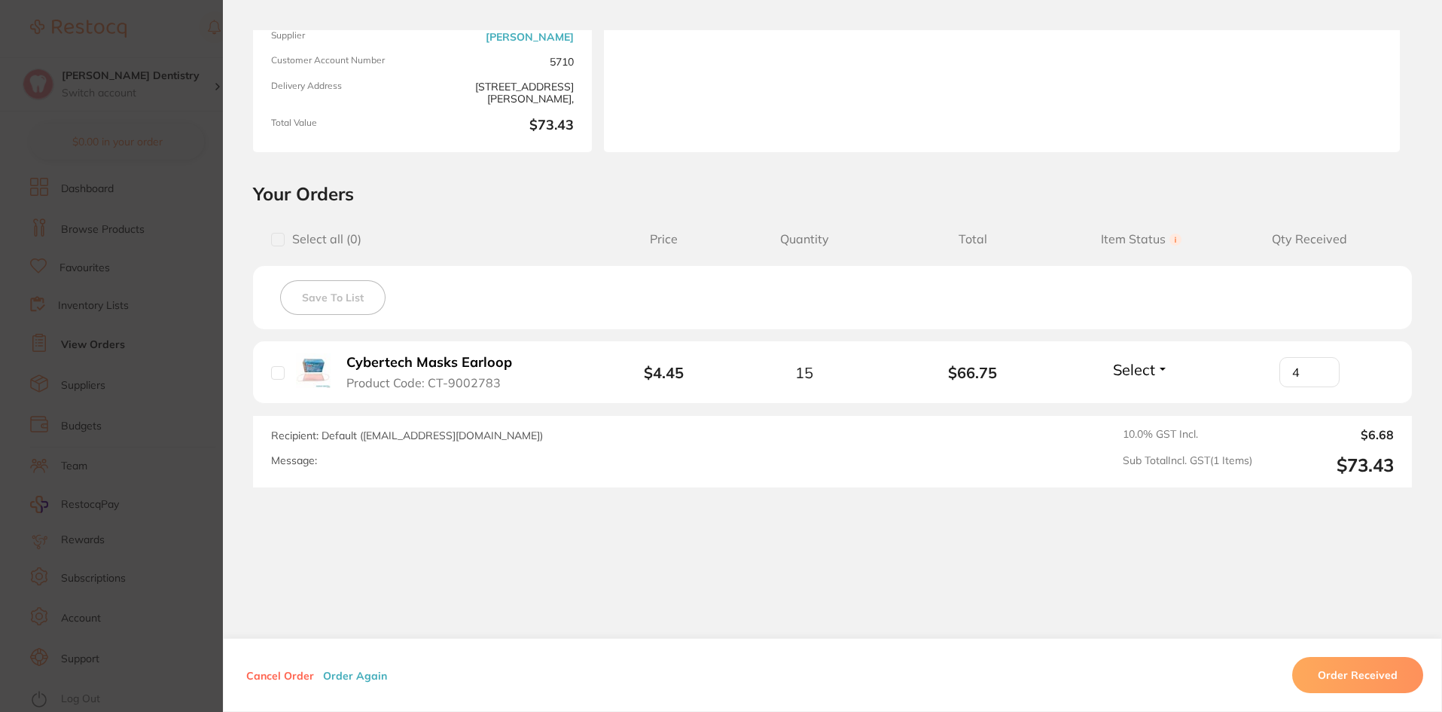
click at [1315, 370] on input "4" at bounding box center [1309, 372] width 60 height 30
click at [1316, 380] on input "3" at bounding box center [1309, 372] width 60 height 30
click at [1316, 380] on input "2" at bounding box center [1309, 372] width 60 height 30
click at [1316, 380] on input "1" at bounding box center [1309, 372] width 60 height 30
type input "0"
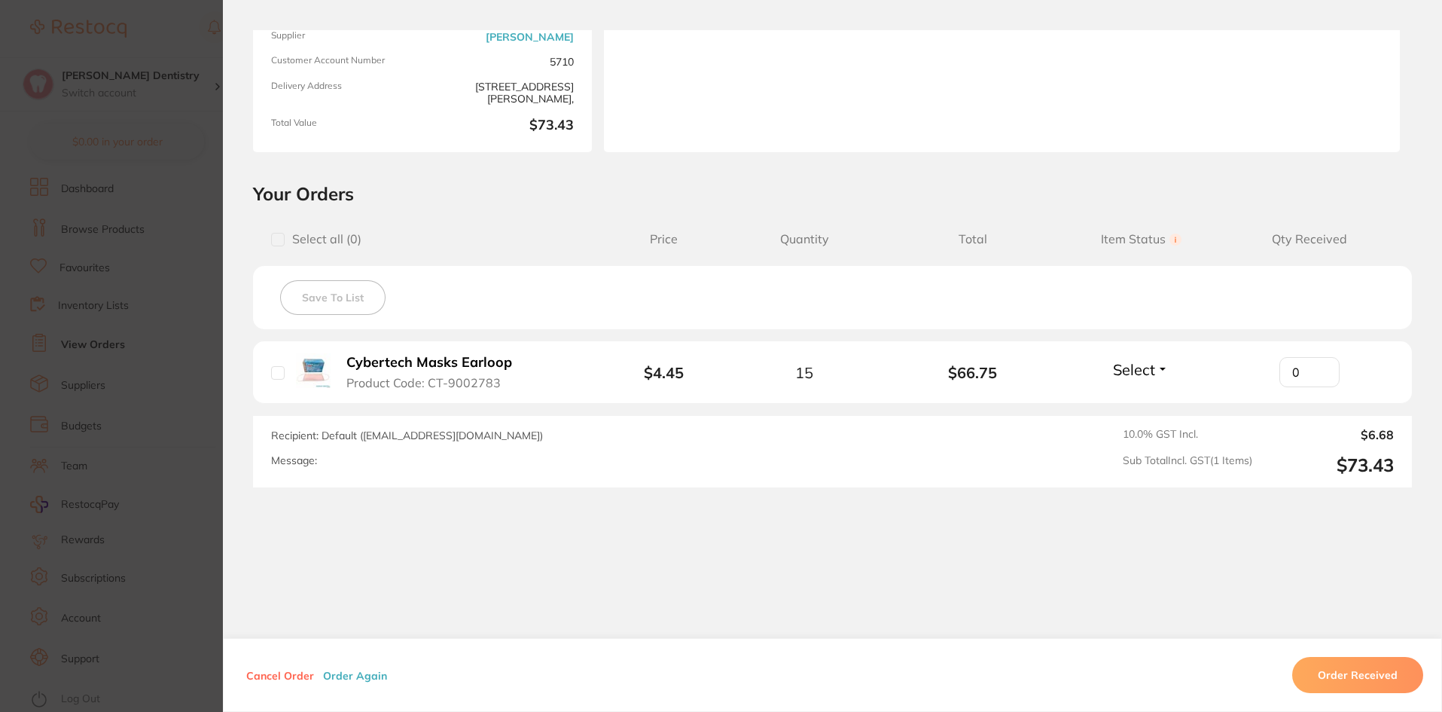
click at [1316, 380] on input "0" at bounding box center [1309, 372] width 60 height 30
click at [1157, 370] on button "Select" at bounding box center [1140, 369] width 65 height 19
click at [980, 519] on div "Order ID: Restocq- 89800 Order Information Placed Order Order Date Aug 11 2025,…" at bounding box center [832, 370] width 1219 height 681
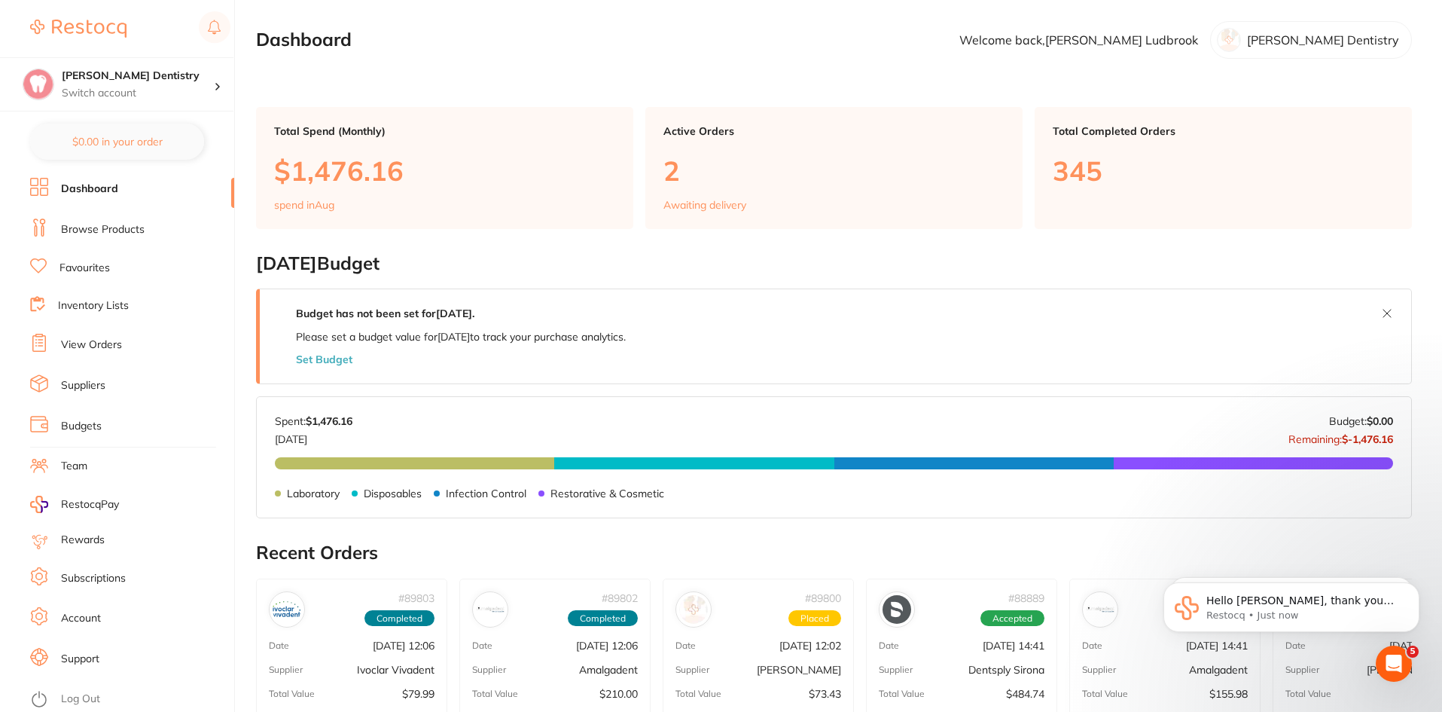
click at [1406, 663] on div "Open Intercom Messenger" at bounding box center [1394, 664] width 50 height 50
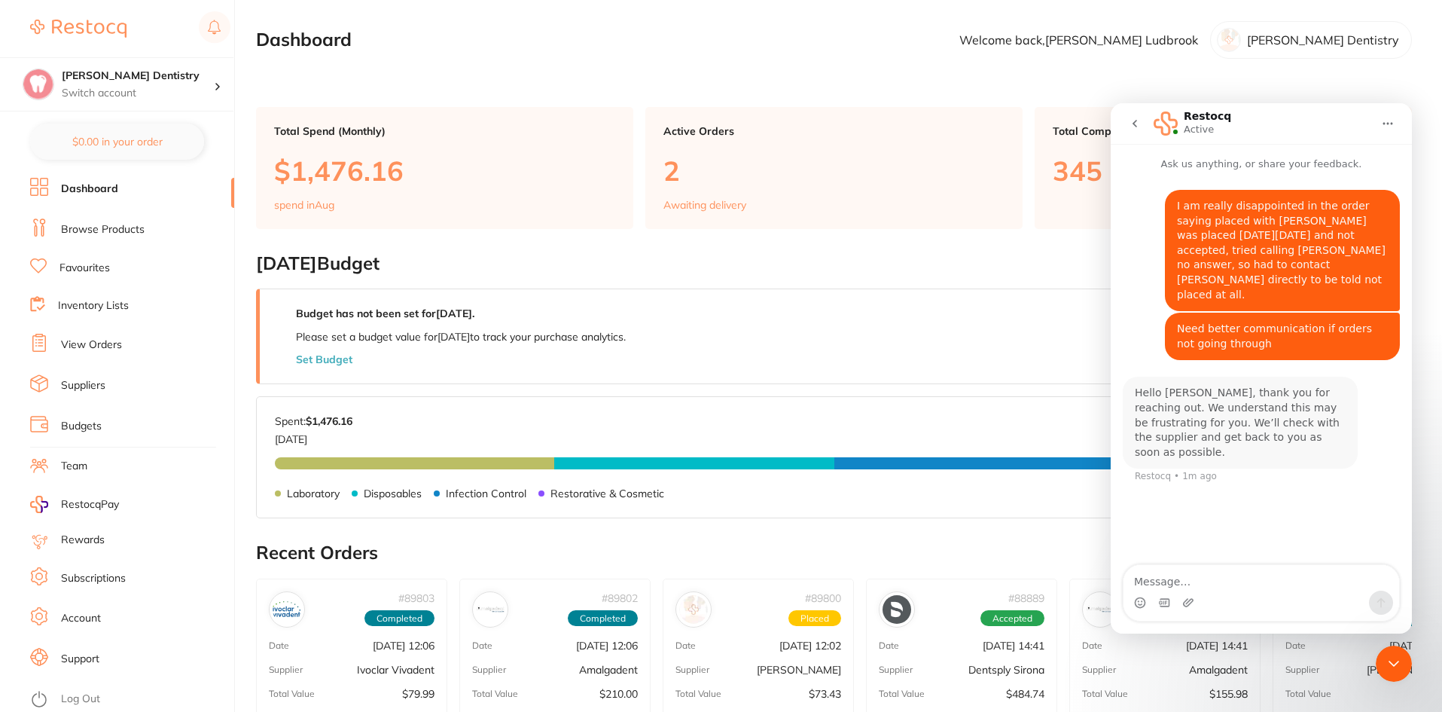
scroll to position [2, 0]
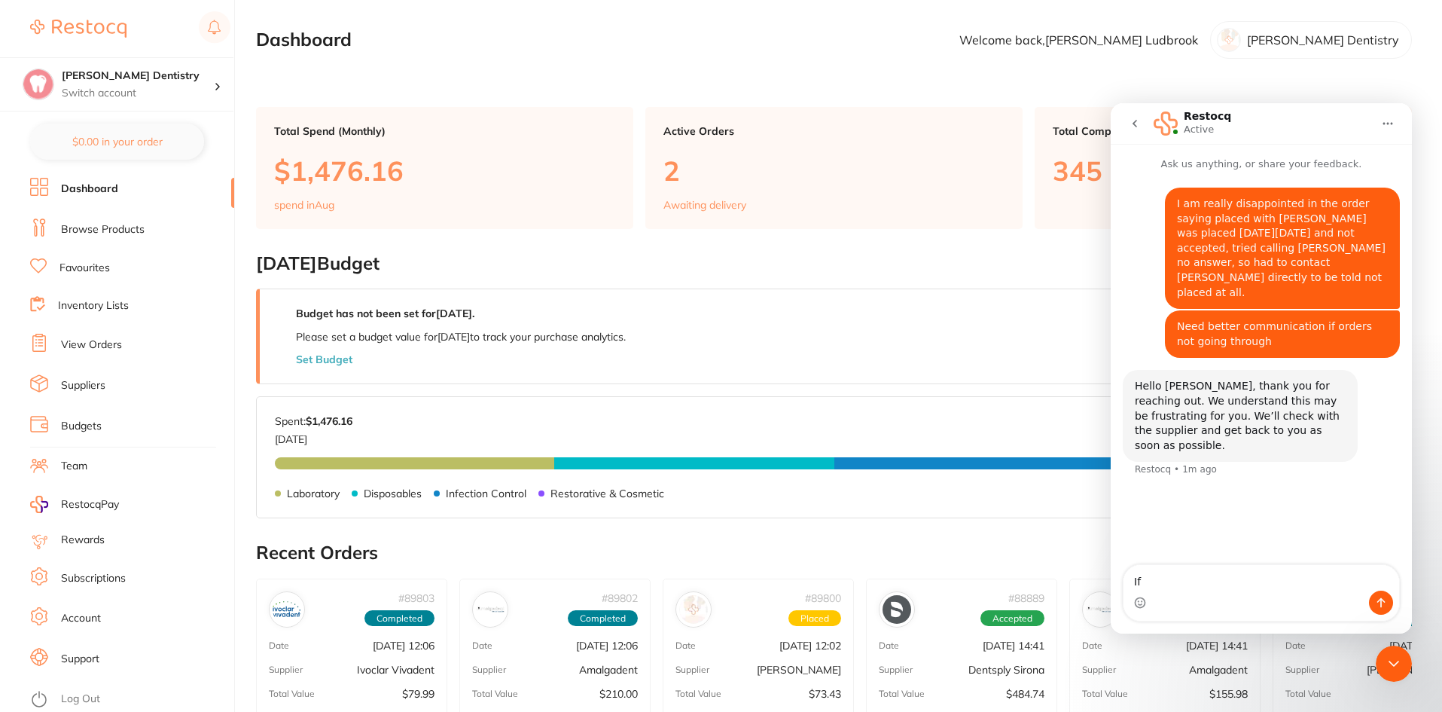
type textarea "I"
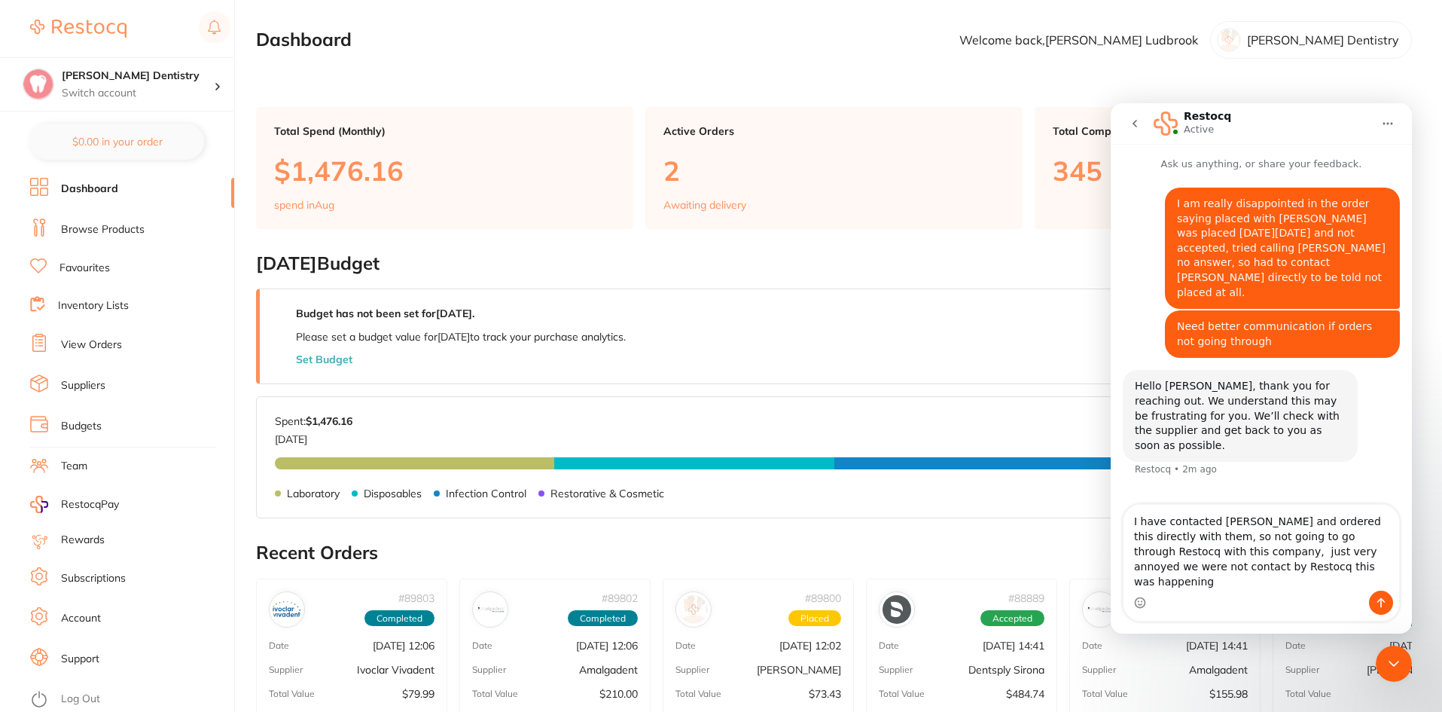
type textarea "I have contacted [PERSON_NAME] and ordered this directly with them, so not goin…"
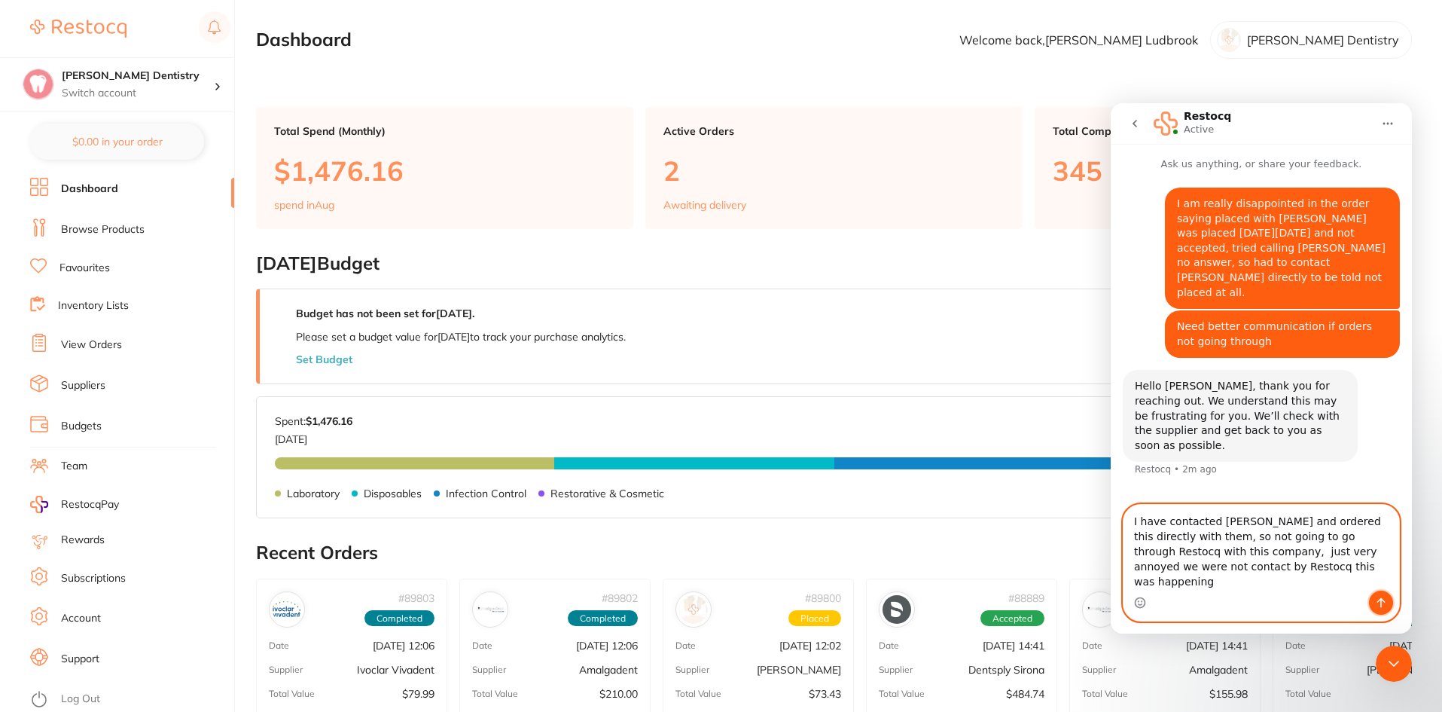
click at [1378, 606] on icon "Send a message…" at bounding box center [1381, 602] width 12 height 12
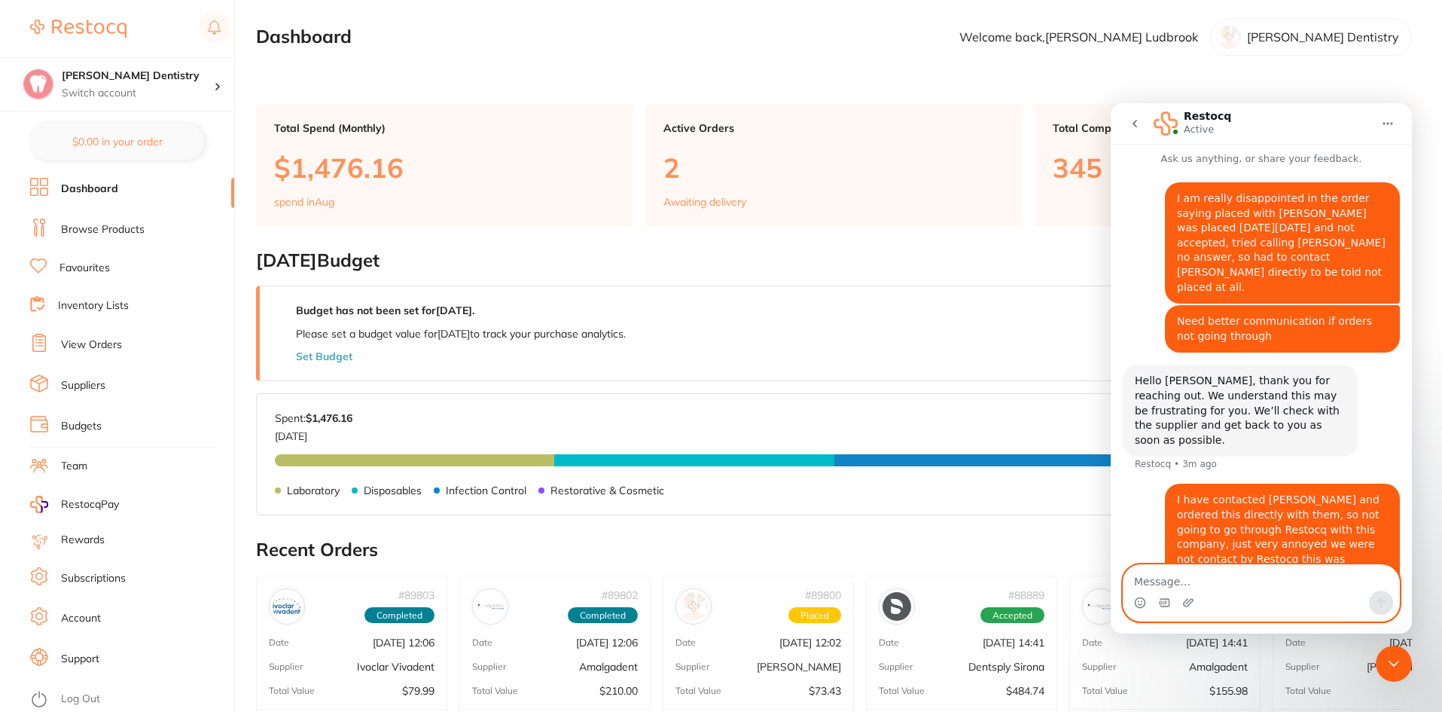
scroll to position [0, 0]
